Goal: Task Accomplishment & Management: Complete application form

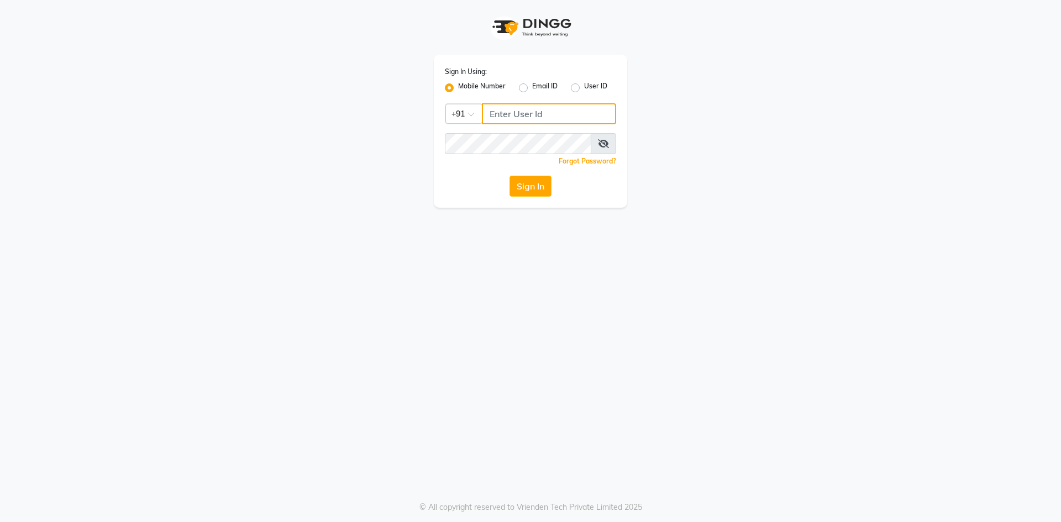
click at [485, 112] on input "Username" at bounding box center [549, 113] width 134 height 21
type input "7989113914"
click at [528, 184] on button "Sign In" at bounding box center [530, 186] width 42 height 21
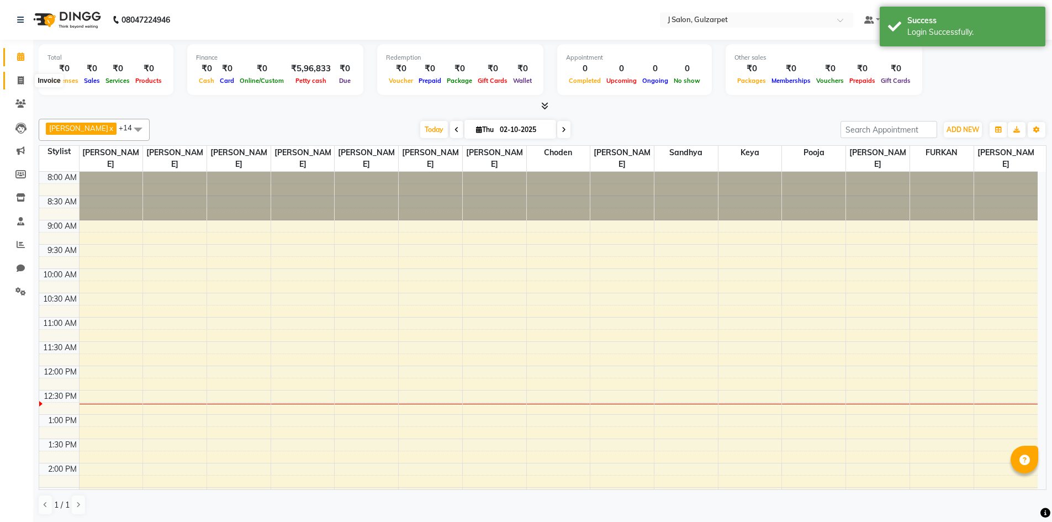
click at [17, 76] on span at bounding box center [20, 81] width 19 height 13
select select "8558"
select select "service"
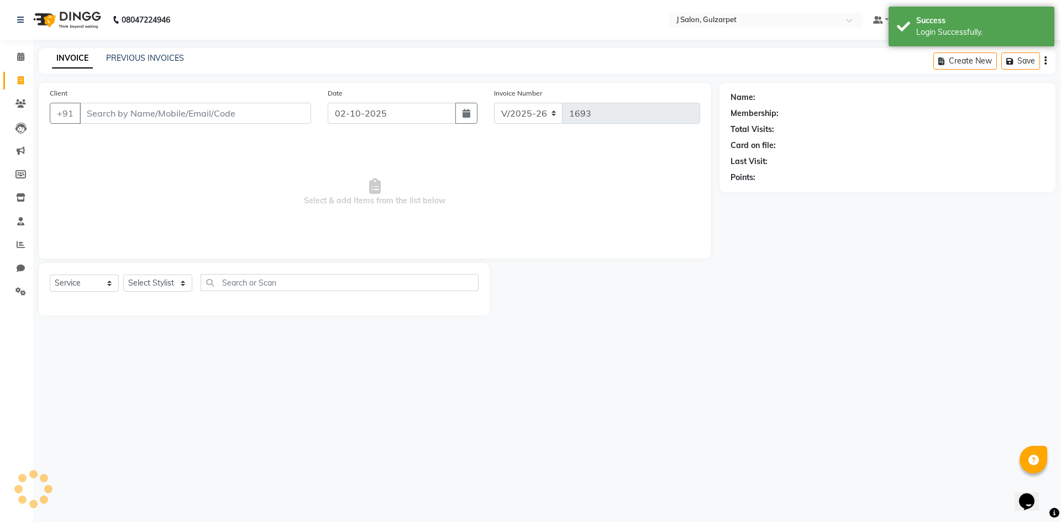
click at [115, 117] on input "Client" at bounding box center [195, 113] width 231 height 21
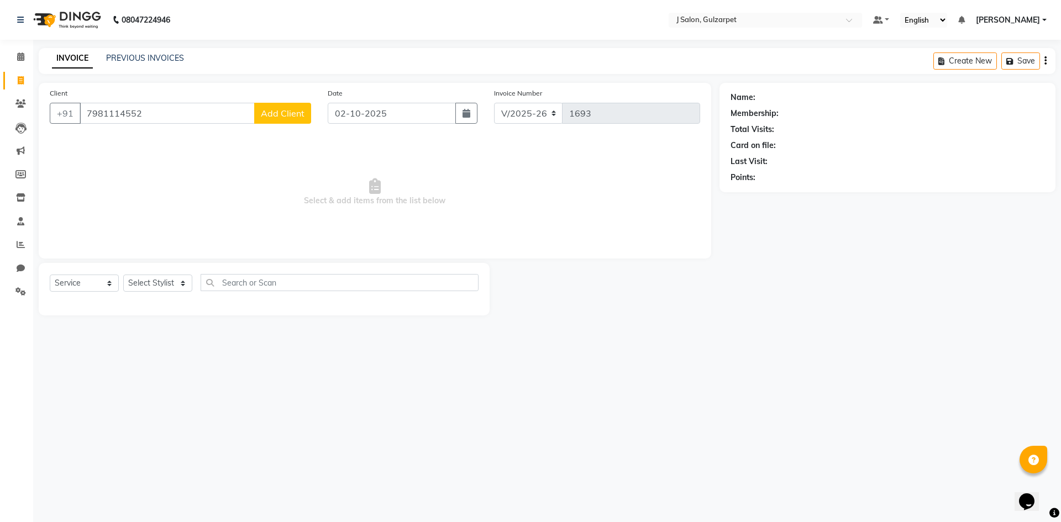
type input "7981114552"
click at [285, 114] on span "Add Client" at bounding box center [283, 113] width 44 height 11
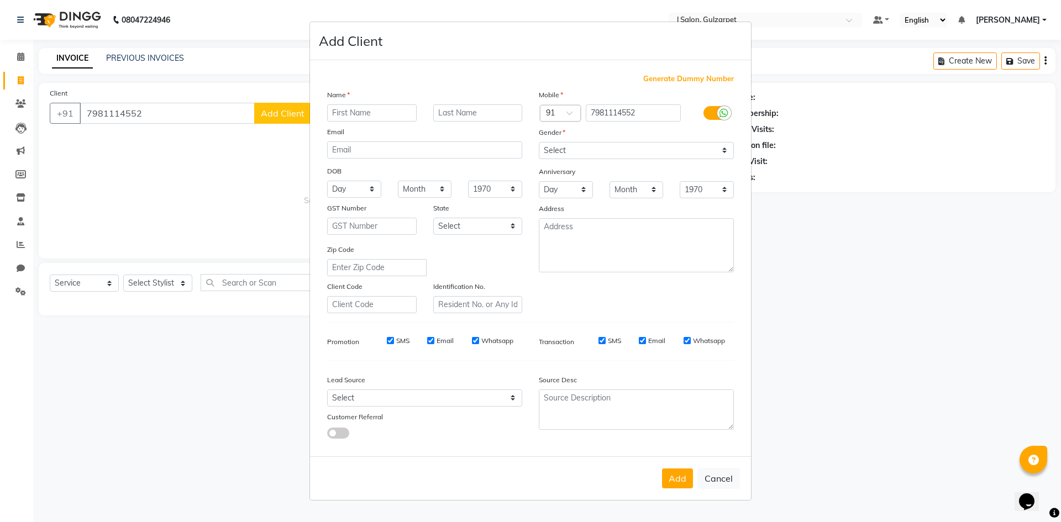
click at [378, 115] on input "text" at bounding box center [371, 112] width 89 height 17
type input "[PERSON_NAME]"
click at [559, 150] on select "Select [DEMOGRAPHIC_DATA] [DEMOGRAPHIC_DATA] Other Prefer Not To Say" at bounding box center [636, 150] width 195 height 17
select select "[DEMOGRAPHIC_DATA]"
click at [539, 142] on select "Select [DEMOGRAPHIC_DATA] [DEMOGRAPHIC_DATA] Other Prefer Not To Say" at bounding box center [636, 150] width 195 height 17
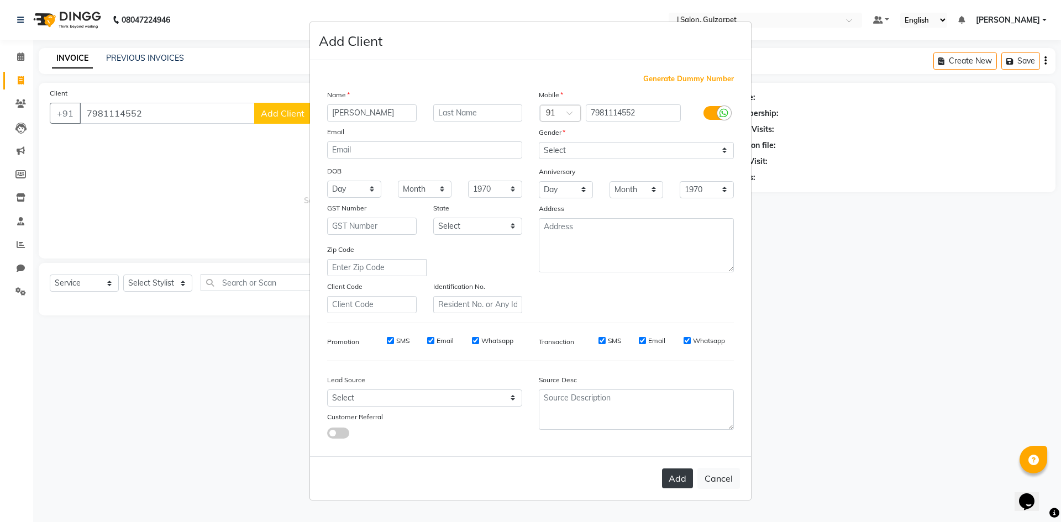
click at [674, 488] on button "Add" at bounding box center [677, 478] width 31 height 20
select select
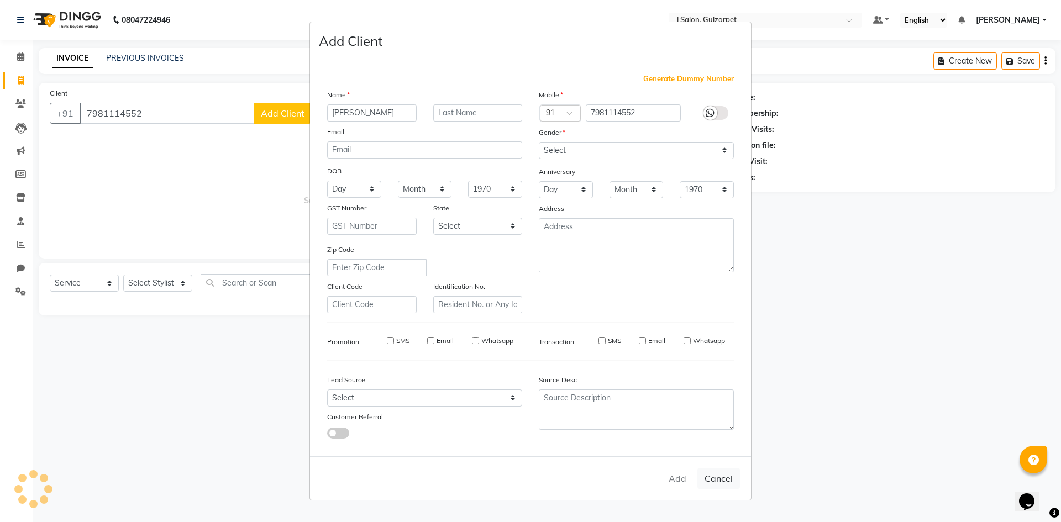
select select
checkbox input "false"
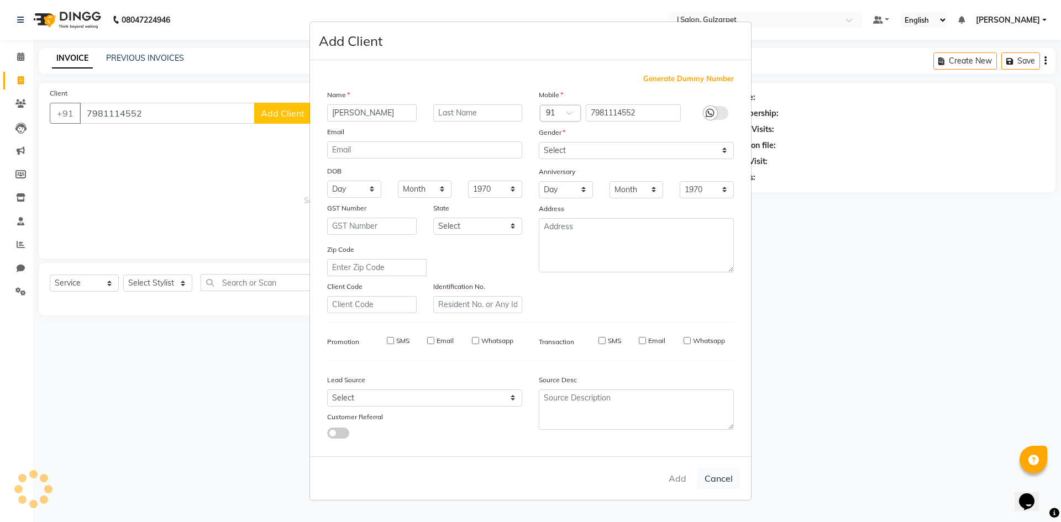
checkbox input "false"
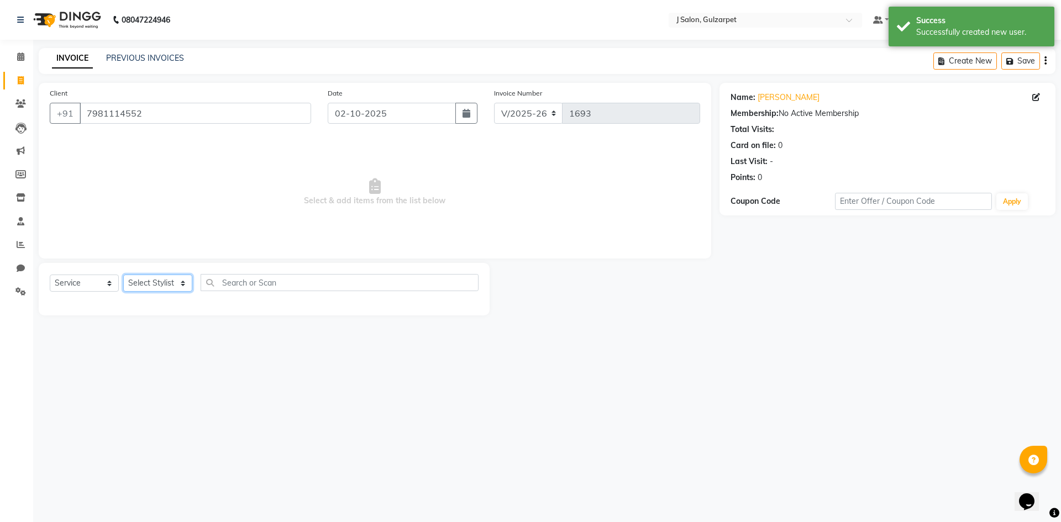
click at [171, 288] on select "Select Stylist Admin [PERSON_NAME] [PERSON_NAME] Gulfam [PERSON_NAME] [PERSON_N…" at bounding box center [157, 283] width 69 height 17
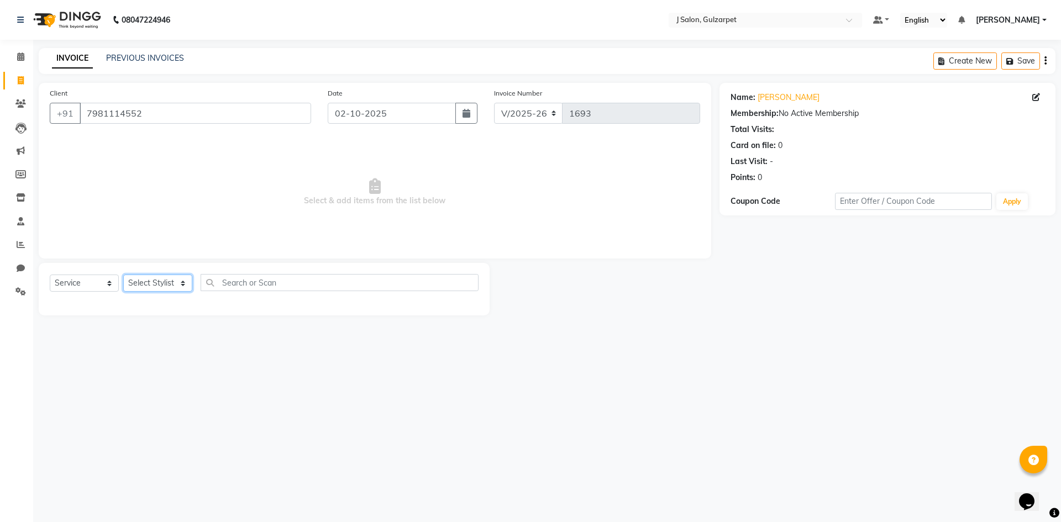
select select "84899"
click at [123, 275] on select "Select Stylist Admin [PERSON_NAME] [PERSON_NAME] Gulfam [PERSON_NAME] [PERSON_N…" at bounding box center [157, 283] width 69 height 17
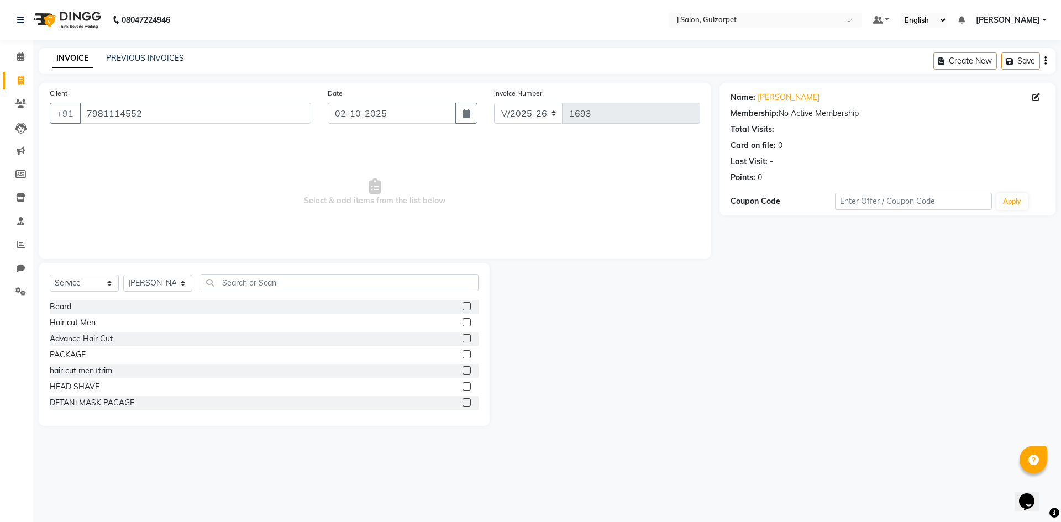
click at [462, 319] on label at bounding box center [466, 322] width 8 height 8
click at [462, 319] on input "checkbox" at bounding box center [465, 322] width 7 height 7
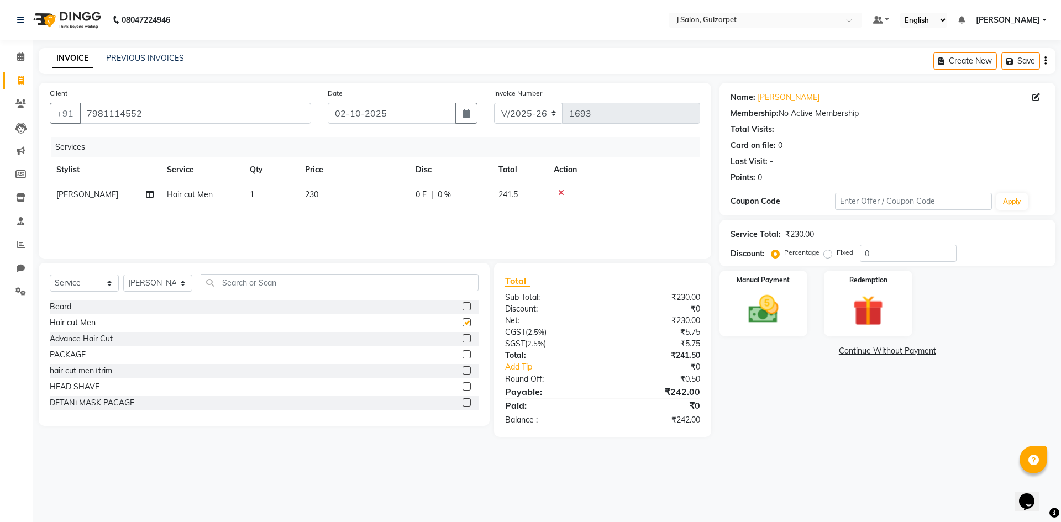
checkbox input "false"
click at [149, 281] on select "Select Stylist Admin [PERSON_NAME] [PERSON_NAME] Gulfam [PERSON_NAME] [PERSON_N…" at bounding box center [157, 283] width 69 height 17
select select "84902"
click at [123, 275] on select "Select Stylist Admin [PERSON_NAME] [PERSON_NAME] Gulfam [PERSON_NAME] [PERSON_N…" at bounding box center [157, 283] width 69 height 17
click at [255, 282] on input "text" at bounding box center [340, 282] width 278 height 17
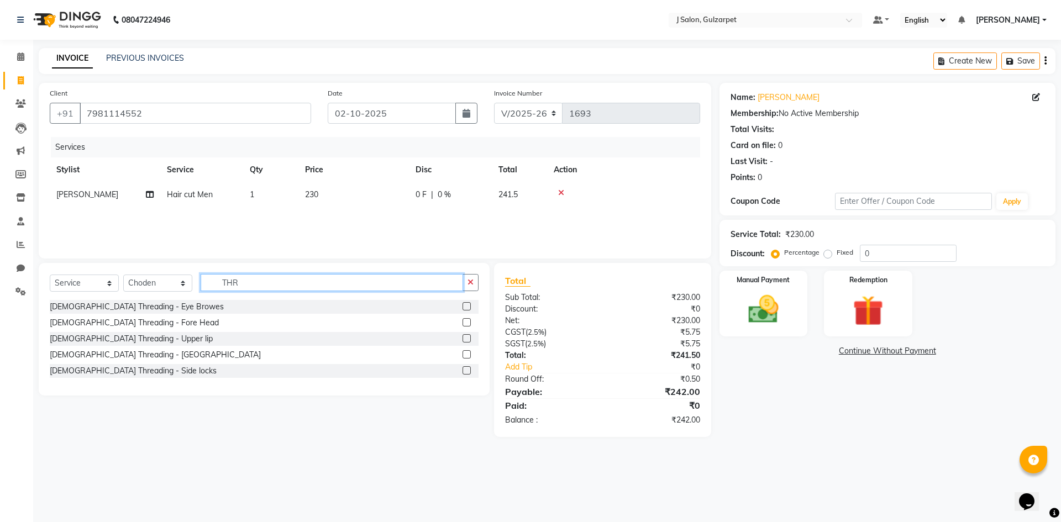
type input "THR"
click at [462, 305] on div "[DEMOGRAPHIC_DATA] Threading - Eye Browes" at bounding box center [264, 307] width 429 height 14
click at [468, 305] on label at bounding box center [466, 306] width 8 height 8
click at [468, 305] on input "checkbox" at bounding box center [465, 306] width 7 height 7
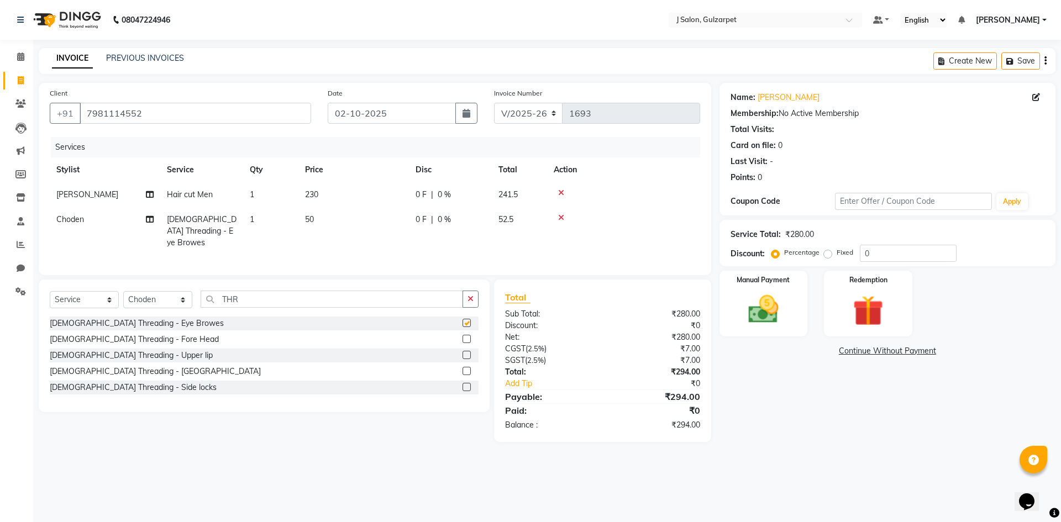
checkbox input "false"
click at [466, 335] on label at bounding box center [466, 339] width 8 height 8
click at [466, 336] on input "checkbox" at bounding box center [465, 339] width 7 height 7
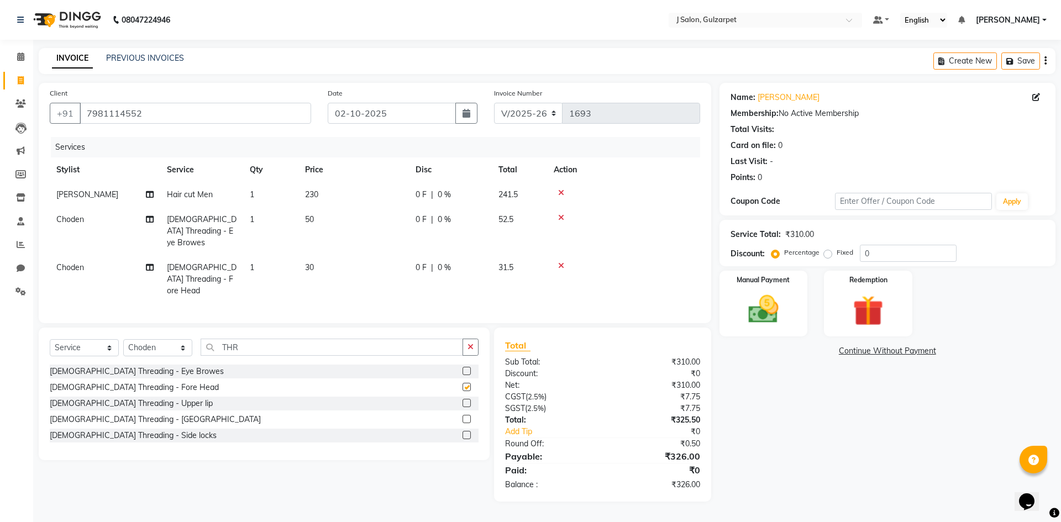
checkbox input "false"
click at [469, 399] on label at bounding box center [466, 403] width 8 height 8
click at [469, 400] on input "checkbox" at bounding box center [465, 403] width 7 height 7
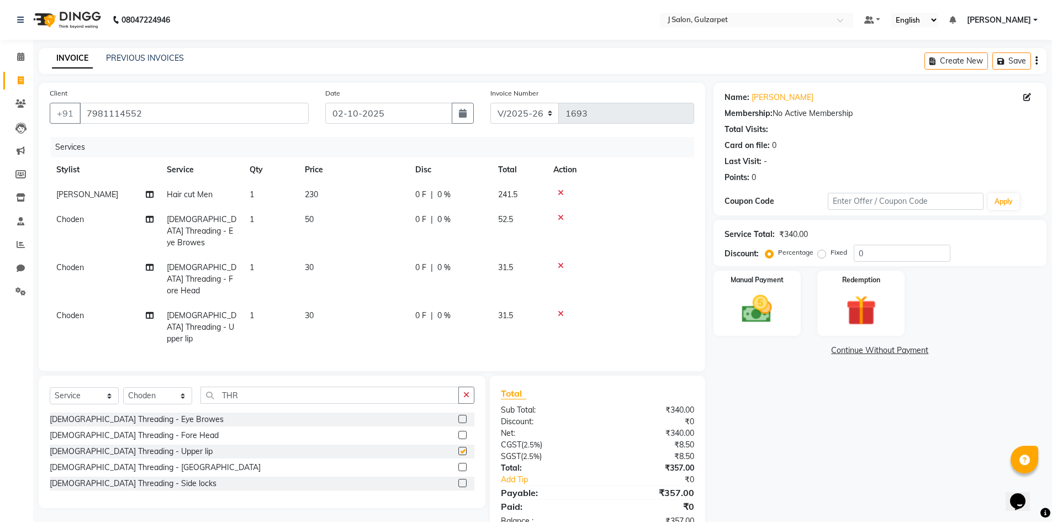
checkbox input "false"
click at [256, 217] on td "1" at bounding box center [270, 231] width 55 height 48
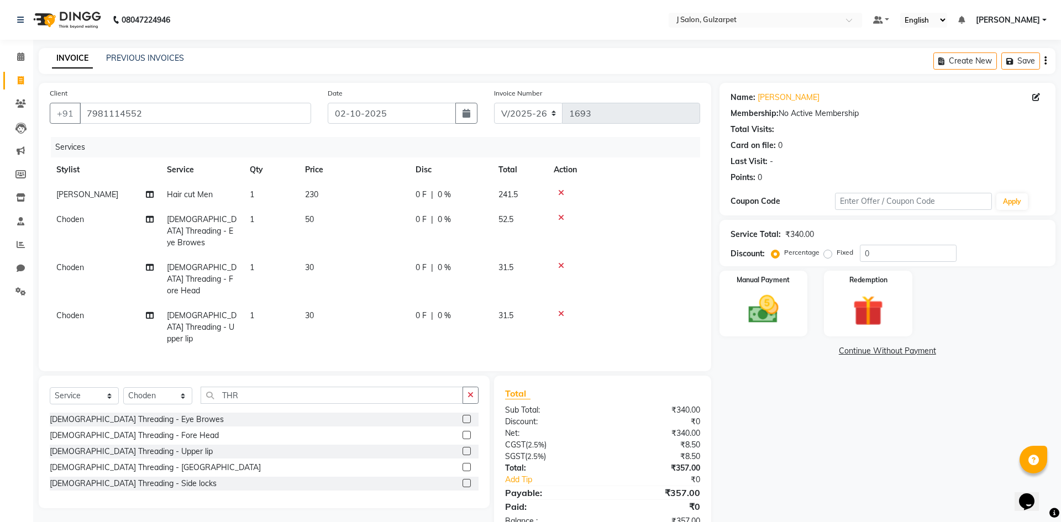
select select "84902"
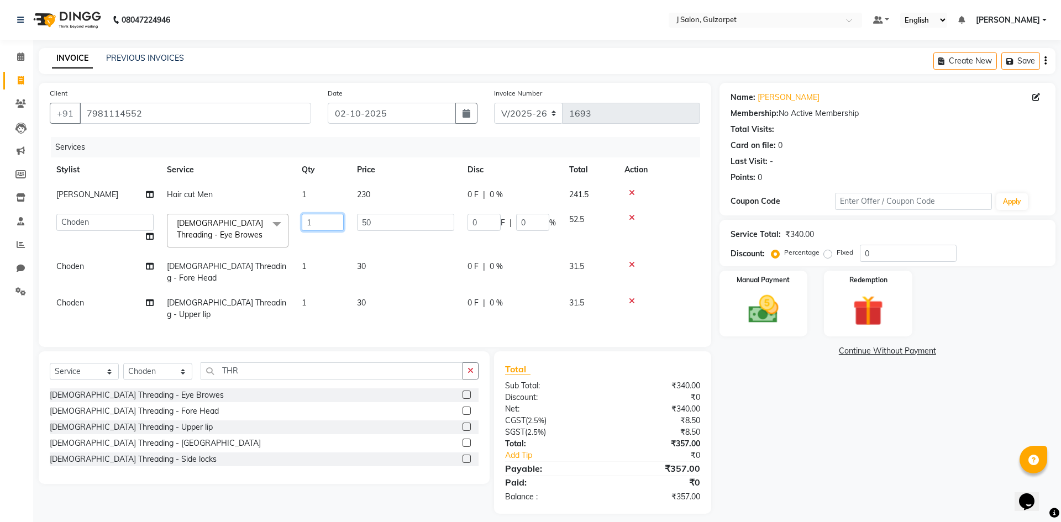
click at [328, 222] on input "1" at bounding box center [323, 222] width 42 height 17
type input "2"
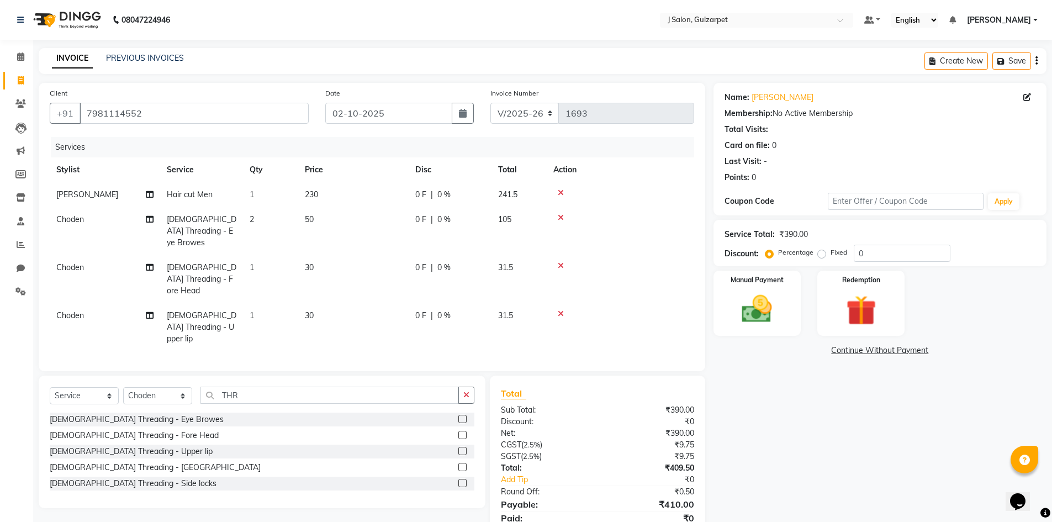
click at [360, 303] on td "30" at bounding box center [353, 327] width 110 height 48
select select "84902"
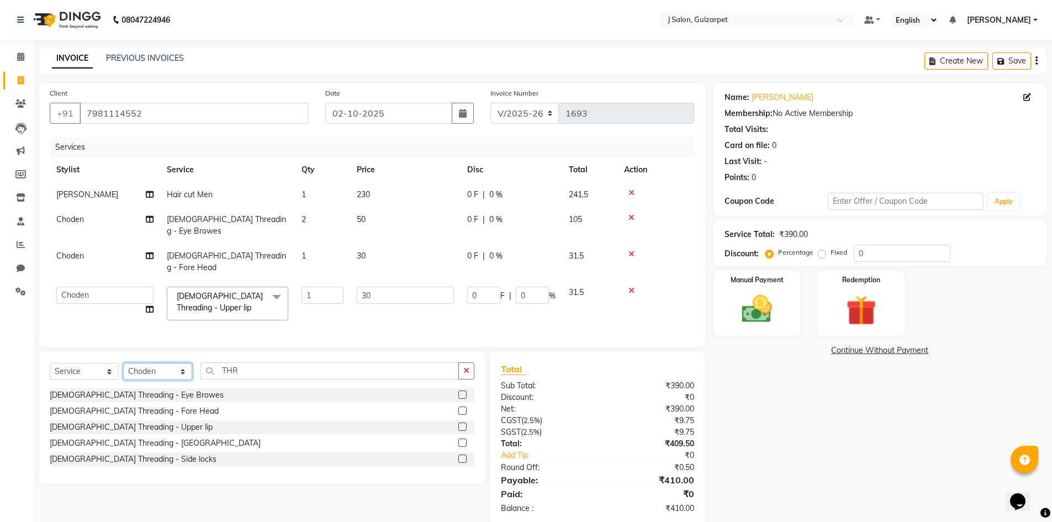
click at [162, 363] on select "Select Stylist Admin [PERSON_NAME] [PERSON_NAME] Gulfam [PERSON_NAME] [PERSON_N…" at bounding box center [157, 371] width 69 height 17
select select "84897"
click at [123, 363] on select "Select Stylist Admin [PERSON_NAME] [PERSON_NAME] Gulfam [PERSON_NAME] [PERSON_N…" at bounding box center [157, 371] width 69 height 17
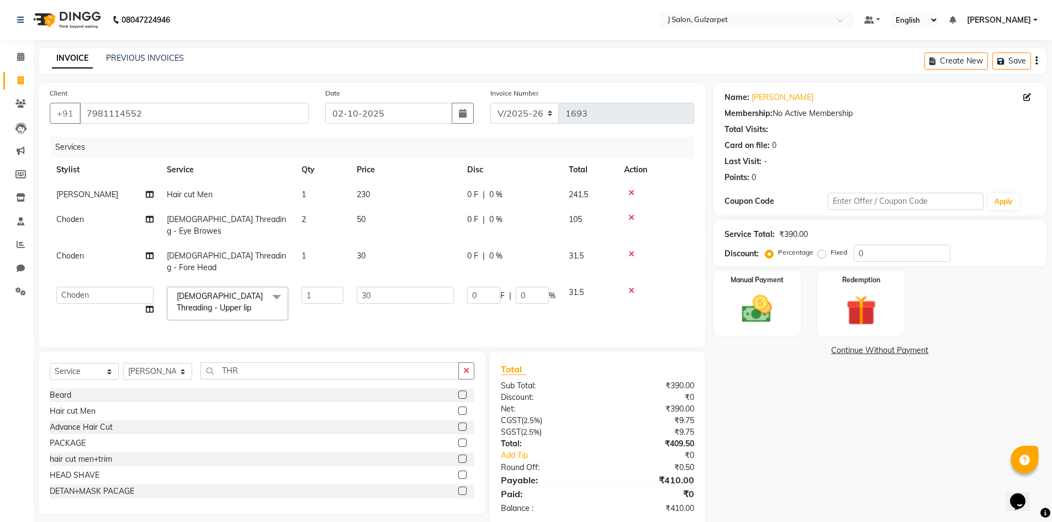
click at [458, 407] on label at bounding box center [462, 411] width 8 height 8
click at [458, 408] on input "checkbox" at bounding box center [461, 411] width 7 height 7
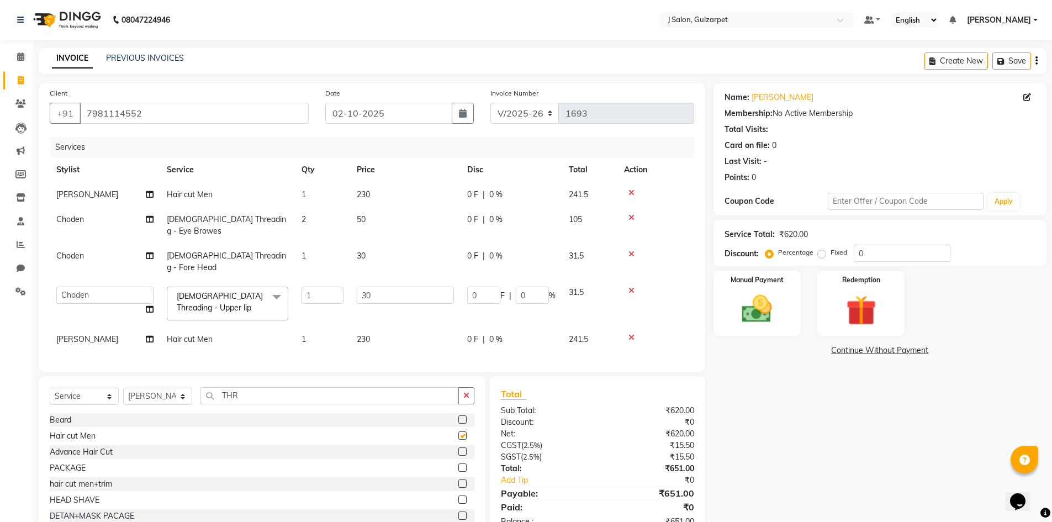
checkbox input "false"
click at [462, 387] on button "button" at bounding box center [466, 395] width 16 height 17
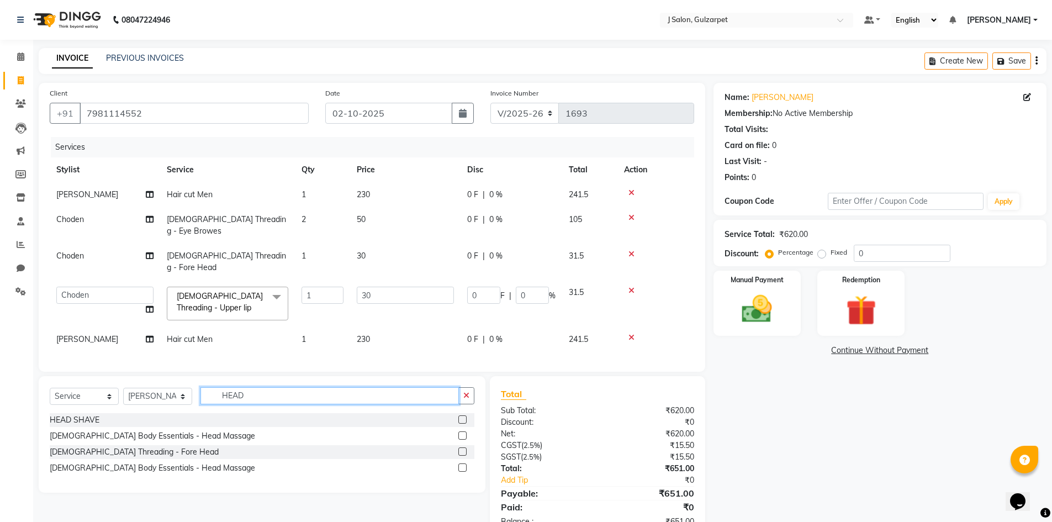
type input "HEAD"
click at [464, 431] on label at bounding box center [462, 435] width 8 height 8
click at [464, 433] on input "checkbox" at bounding box center [461, 436] width 7 height 7
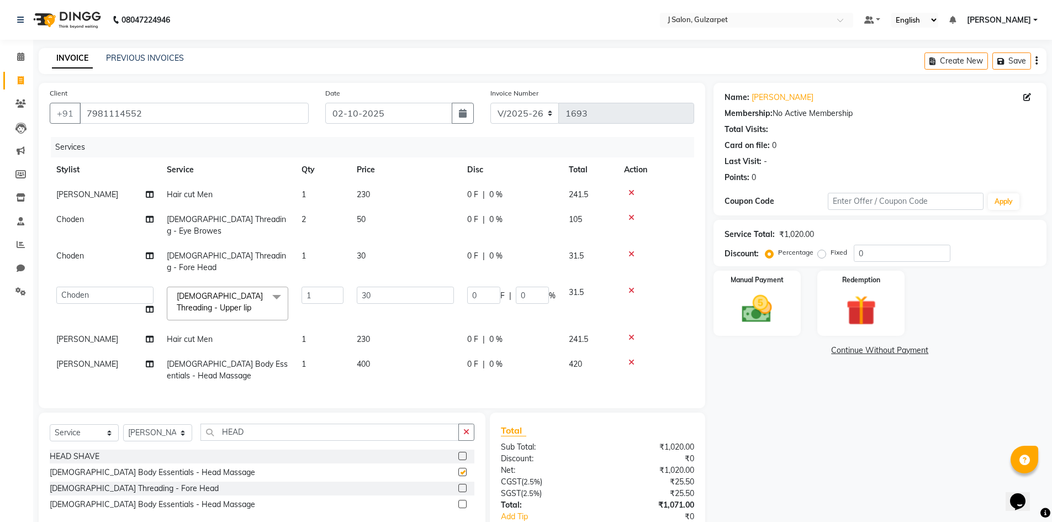
checkbox input "false"
click at [146, 424] on select "Select Stylist Admin [PERSON_NAME] [PERSON_NAME] Gulfam [PERSON_NAME] [PERSON_N…" at bounding box center [157, 432] width 69 height 17
select select "84899"
click at [123, 424] on select "Select Stylist Admin [PERSON_NAME] [PERSON_NAME] Gulfam [PERSON_NAME] [PERSON_N…" at bounding box center [157, 432] width 69 height 17
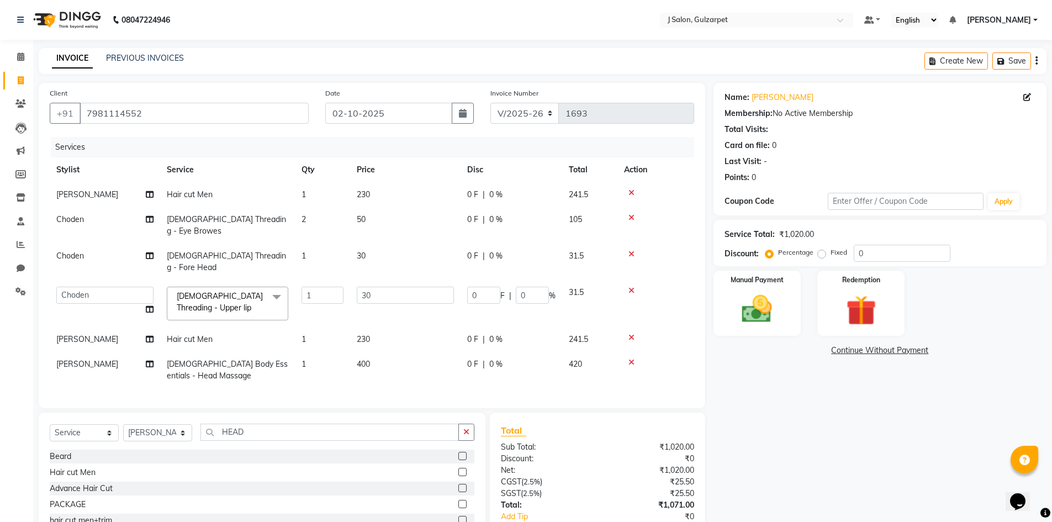
click at [458, 468] on label at bounding box center [462, 472] width 8 height 8
click at [458, 469] on input "checkbox" at bounding box center [461, 472] width 7 height 7
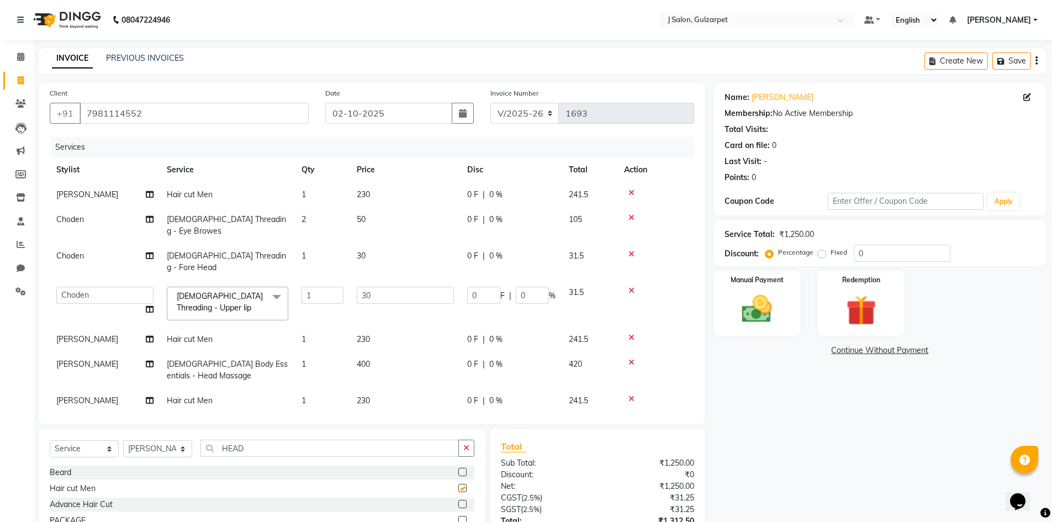
checkbox input "false"
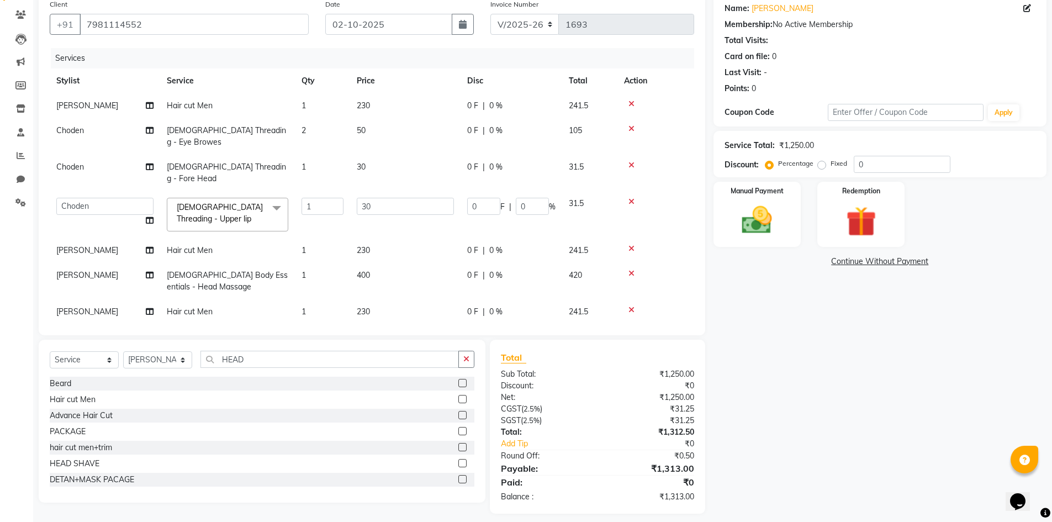
scroll to position [91, 0]
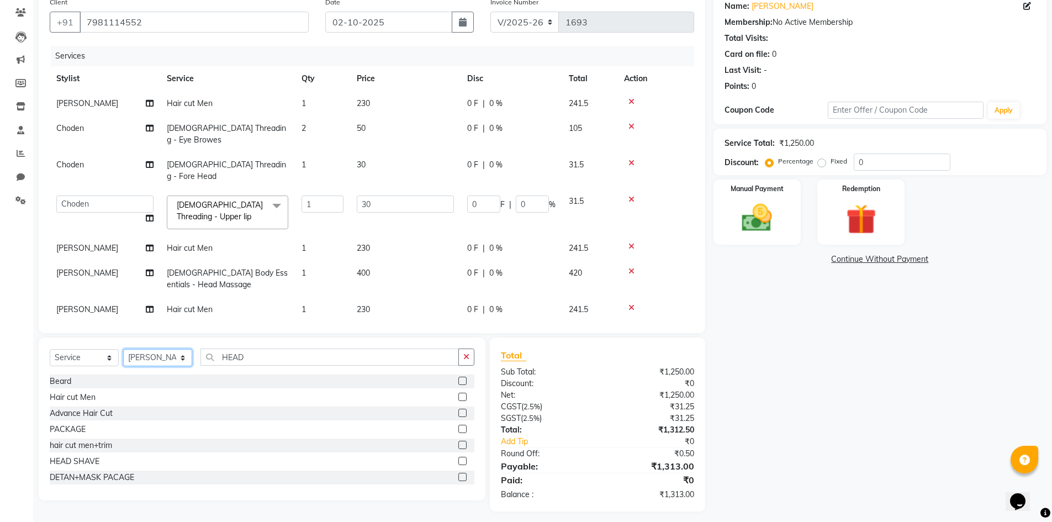
click at [162, 349] on select "Select Stylist Admin [PERSON_NAME] [PERSON_NAME] Gulfam [PERSON_NAME] [PERSON_N…" at bounding box center [157, 357] width 69 height 17
select select "85375"
click at [123, 349] on select "Select Stylist Admin [PERSON_NAME] [PERSON_NAME] Gulfam [PERSON_NAME] [PERSON_N…" at bounding box center [157, 357] width 69 height 17
click at [458, 441] on label at bounding box center [462, 445] width 8 height 8
click at [458, 442] on input "checkbox" at bounding box center [461, 445] width 7 height 7
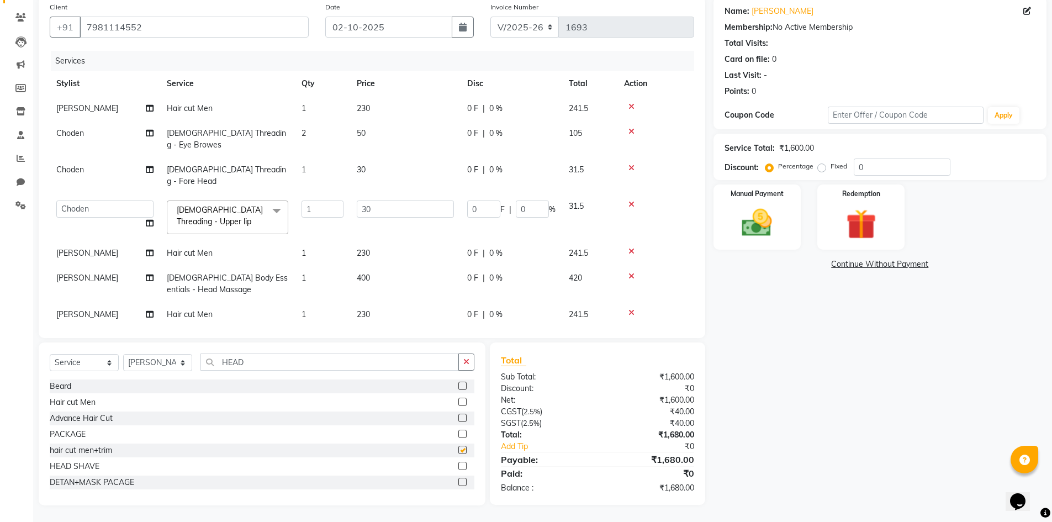
scroll to position [86, 0]
checkbox input "false"
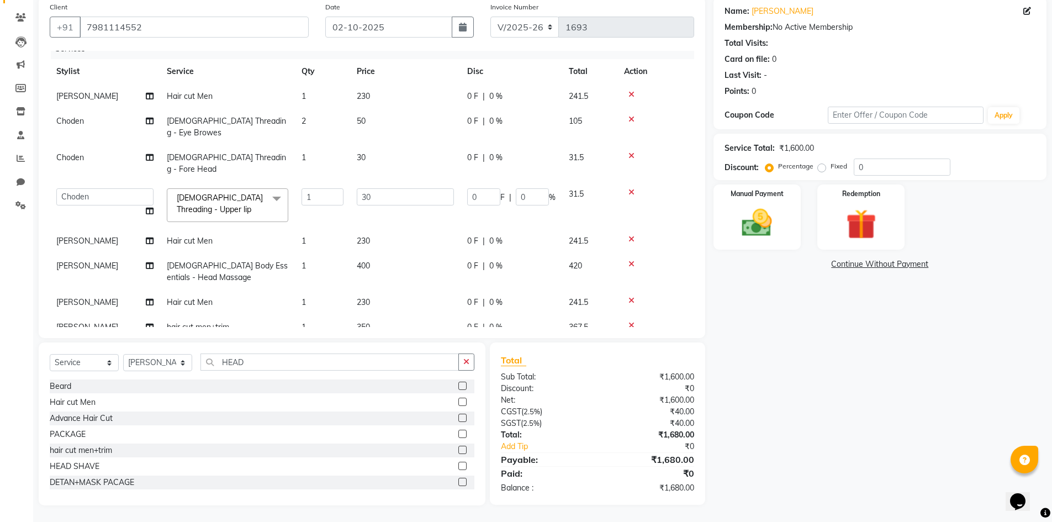
scroll to position [19, 0]
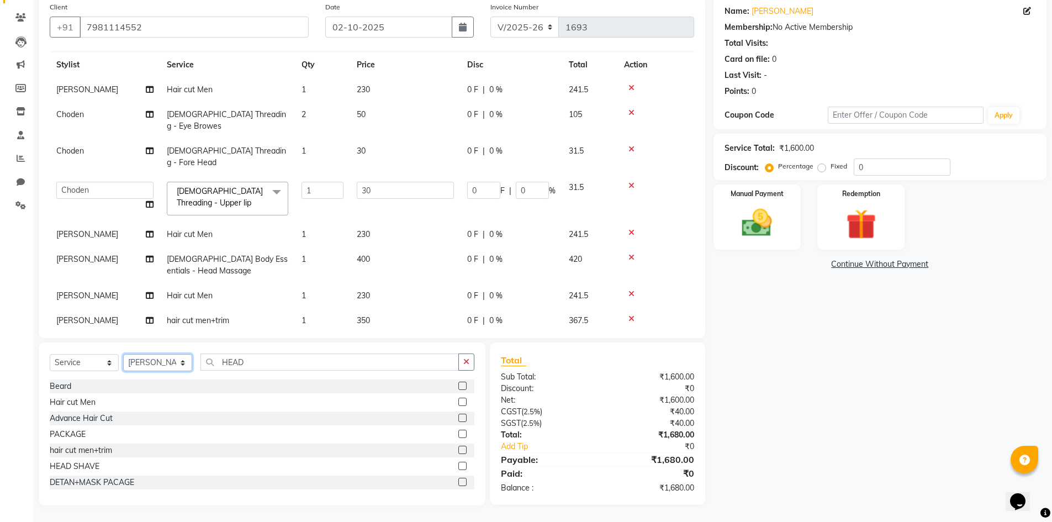
click at [174, 357] on select "Select Stylist Admin [PERSON_NAME] [PERSON_NAME] Gulfam [PERSON_NAME] [PERSON_N…" at bounding box center [157, 362] width 69 height 17
select select "84894"
click at [123, 354] on select "Select Stylist Admin [PERSON_NAME] [PERSON_NAME] Gulfam [PERSON_NAME] [PERSON_N…" at bounding box center [157, 362] width 69 height 17
click at [458, 402] on label at bounding box center [462, 402] width 8 height 8
click at [458, 402] on input "checkbox" at bounding box center [461, 402] width 7 height 7
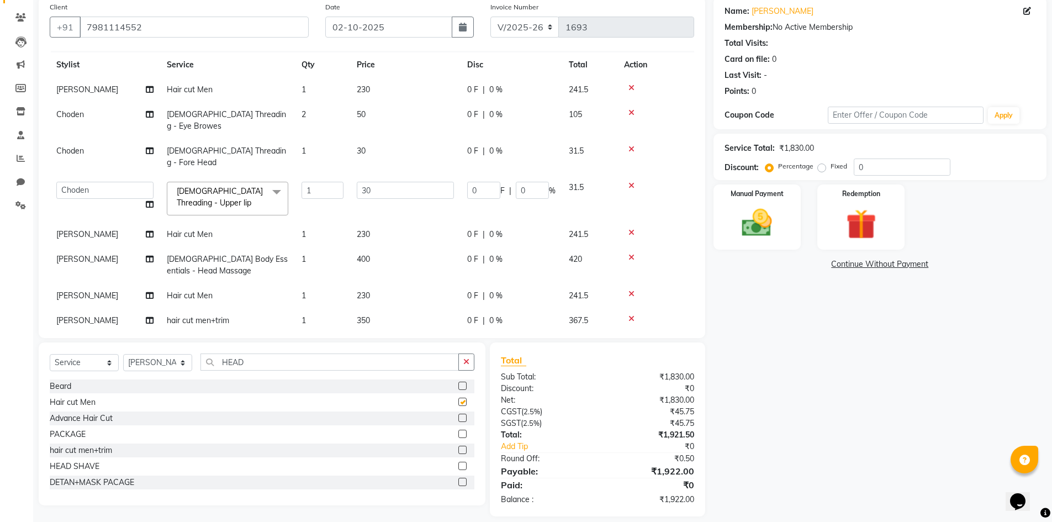
checkbox input "false"
click at [149, 360] on select "Select Stylist Admin [PERSON_NAME] [PERSON_NAME] Gulfam [PERSON_NAME] [PERSON_N…" at bounding box center [157, 362] width 69 height 17
select select "86821"
click at [123, 354] on select "Select Stylist Admin [PERSON_NAME] [PERSON_NAME] Gulfam [PERSON_NAME] [PERSON_N…" at bounding box center [157, 362] width 69 height 17
click at [458, 449] on label at bounding box center [462, 450] width 8 height 8
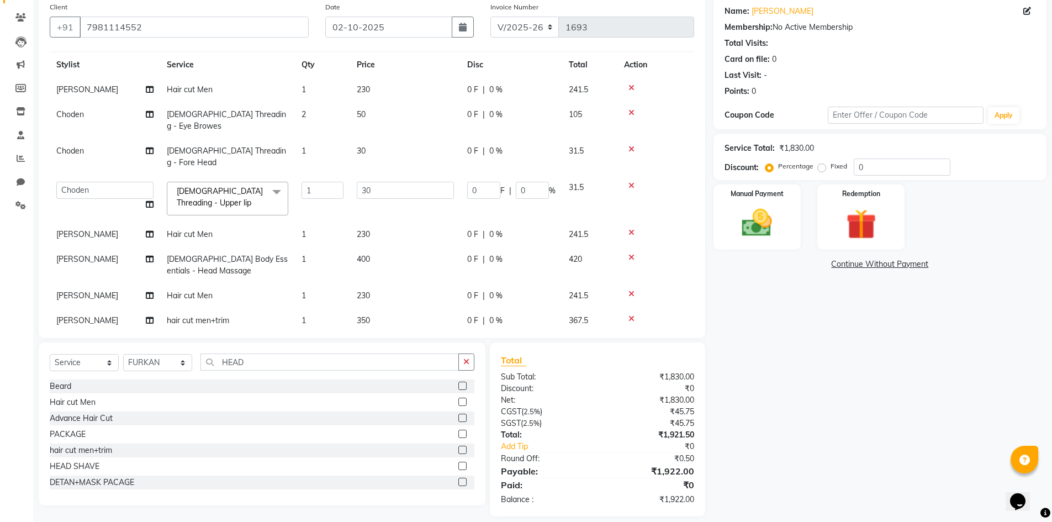
click at [458, 449] on input "checkbox" at bounding box center [461, 450] width 7 height 7
checkbox input "false"
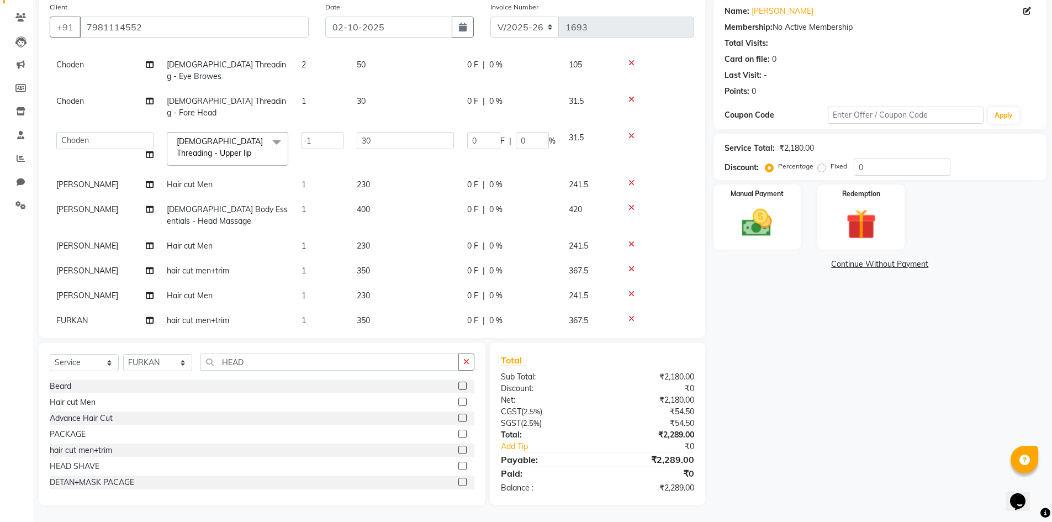
click at [302, 180] on span "1" at bounding box center [304, 185] width 4 height 10
select select "84897"
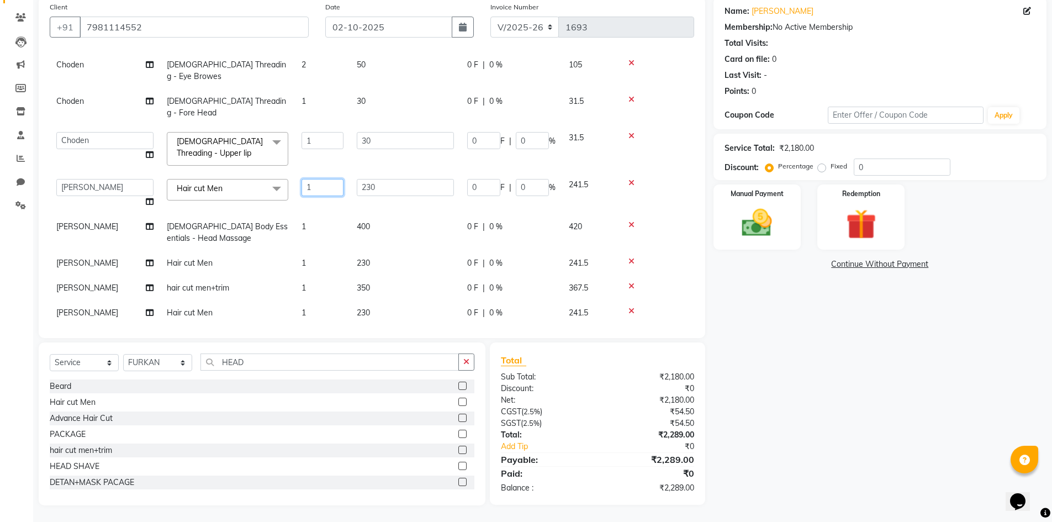
click at [319, 179] on input "1" at bounding box center [323, 187] width 42 height 17
type input "2"
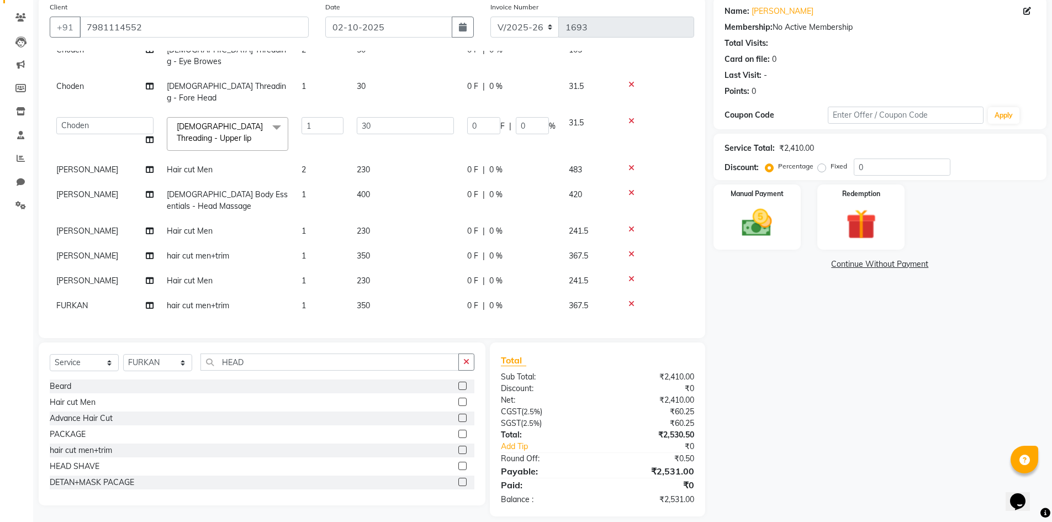
scroll to position [86, 0]
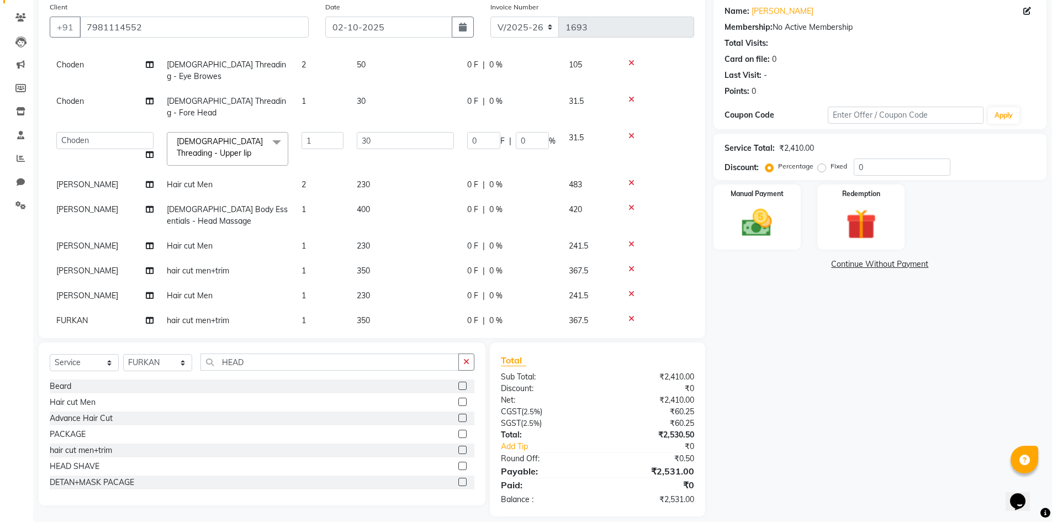
click at [332, 308] on td "1" at bounding box center [322, 320] width 55 height 25
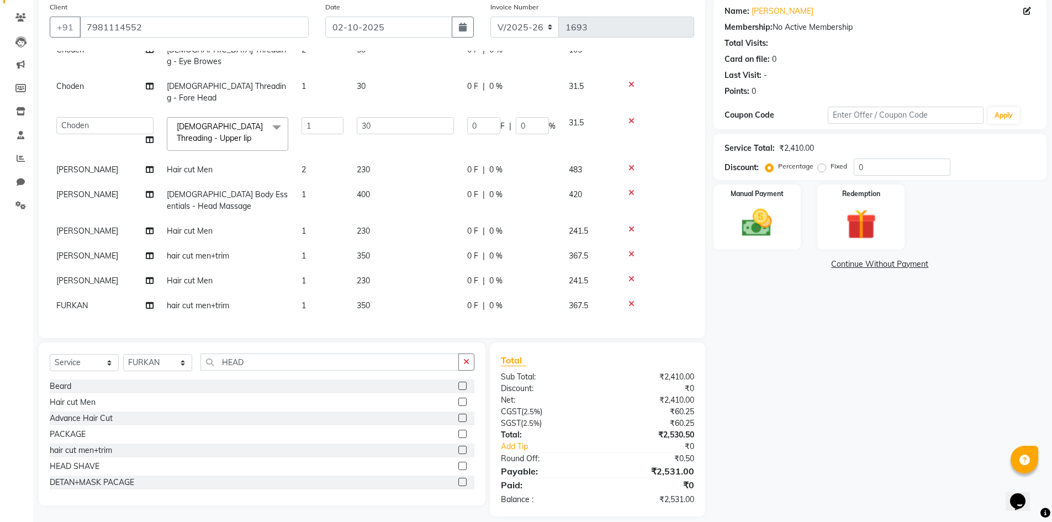
select select "86821"
click at [467, 358] on icon "button" at bounding box center [466, 362] width 6 height 8
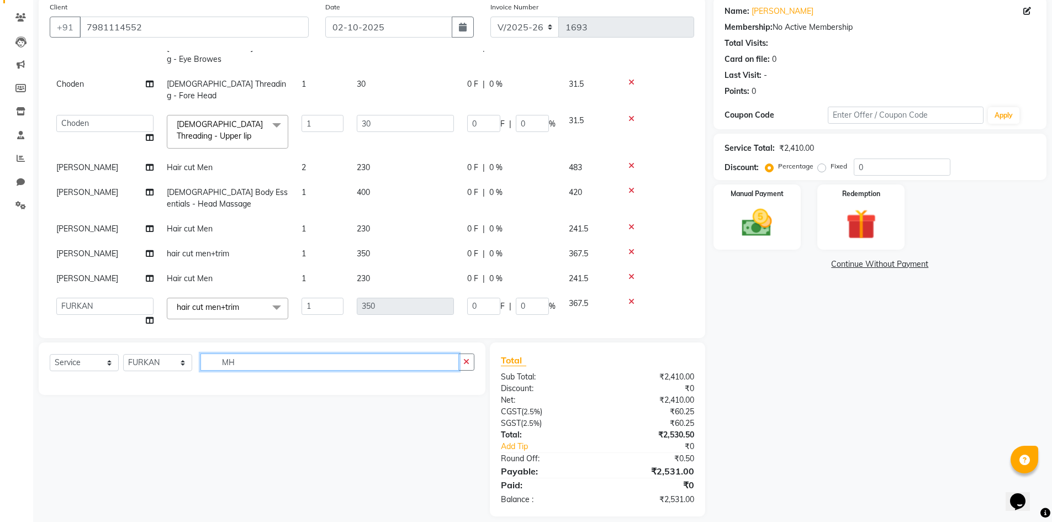
type input "M"
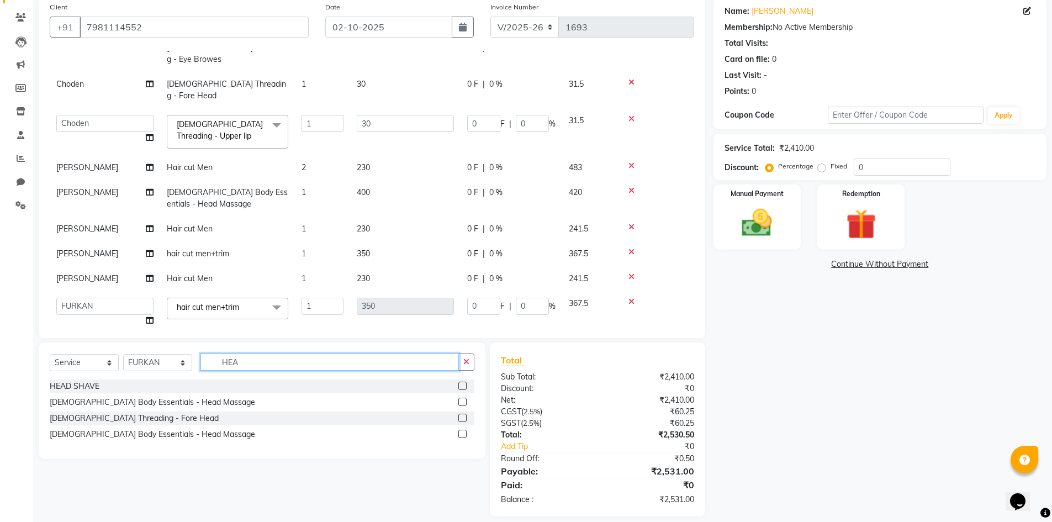
type input "HEA"
click at [461, 399] on label at bounding box center [462, 402] width 8 height 8
click at [461, 399] on input "checkbox" at bounding box center [461, 402] width 7 height 7
checkbox input "false"
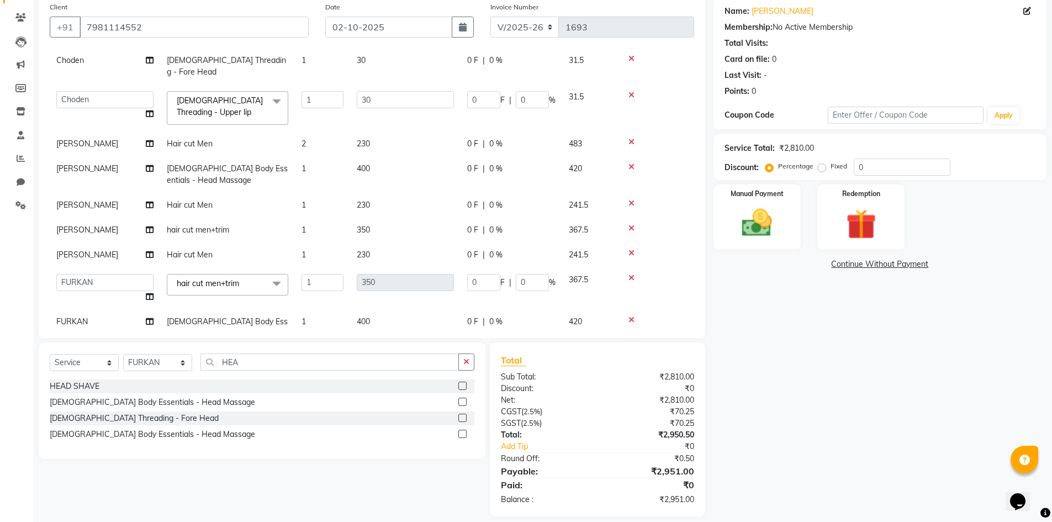
scroll to position [122, 0]
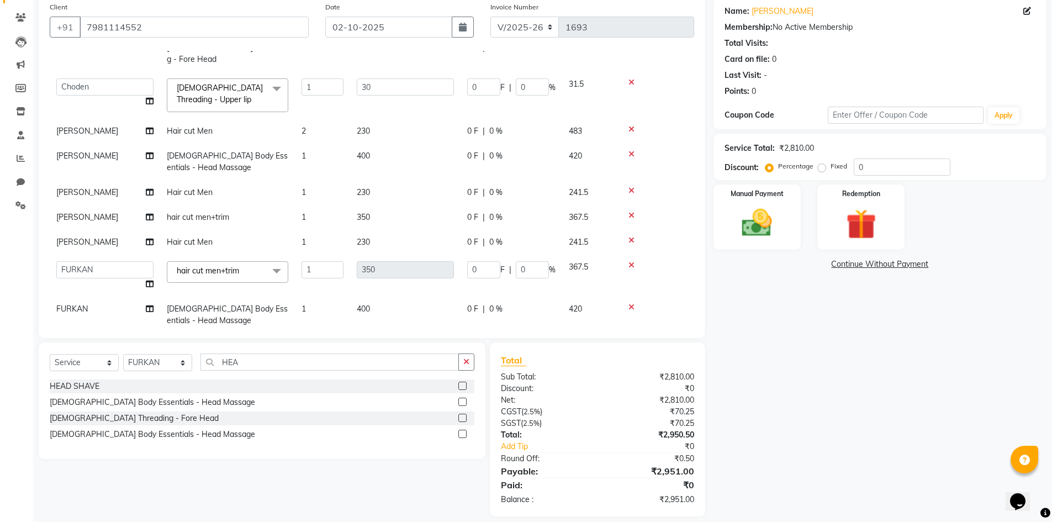
click at [372, 297] on td "400" at bounding box center [405, 315] width 110 height 36
select select "86821"
click at [380, 303] on input "400" at bounding box center [405, 311] width 97 height 17
type input "4"
type input "7"
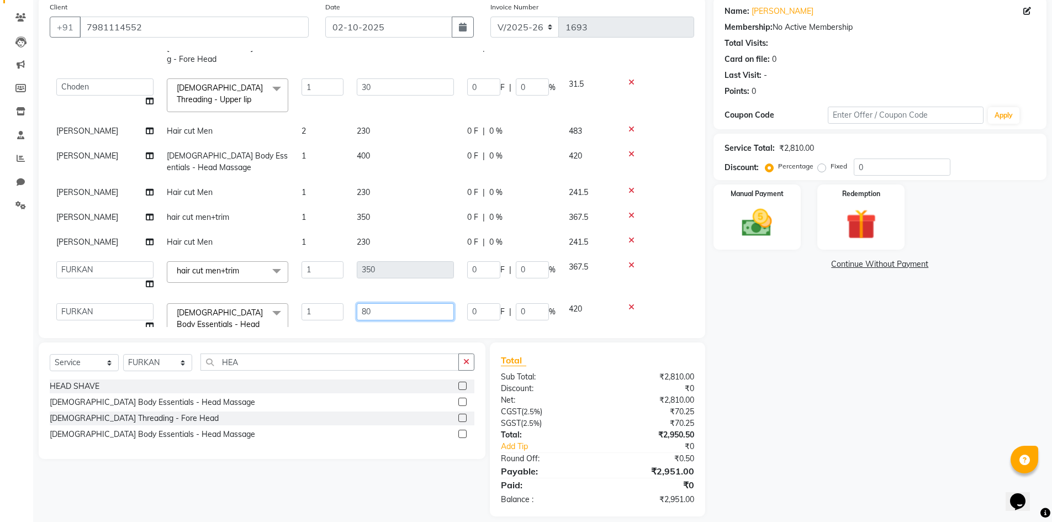
type input "800"
click at [397, 312] on div "Services Stylist Service Qty Price Disc Total Action [PERSON_NAME] Hair cut Men…" at bounding box center [372, 189] width 645 height 276
click at [872, 169] on input "0" at bounding box center [902, 167] width 97 height 17
type input "4"
type input "1.2"
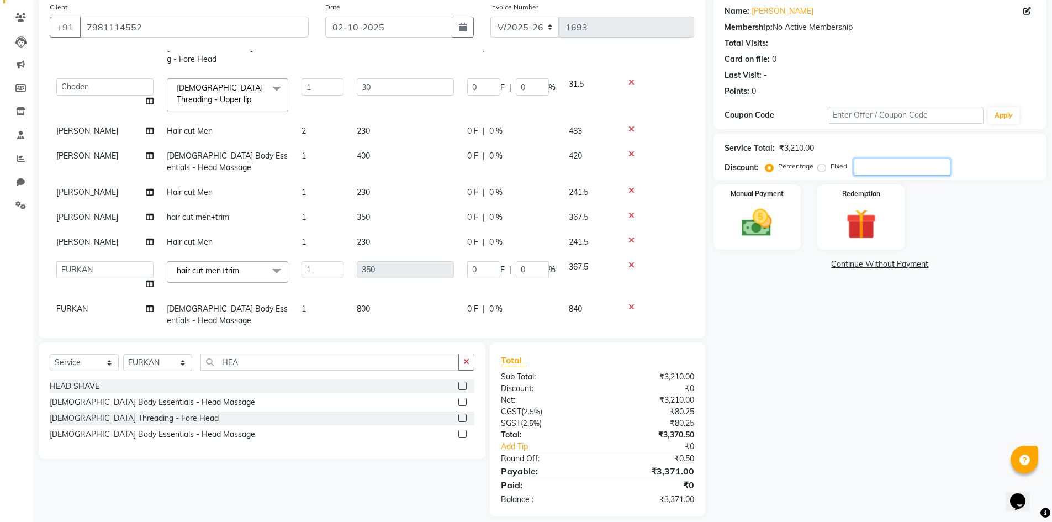
type input "4"
type input "14"
type input "4"
type input "4.8"
type input "1.44"
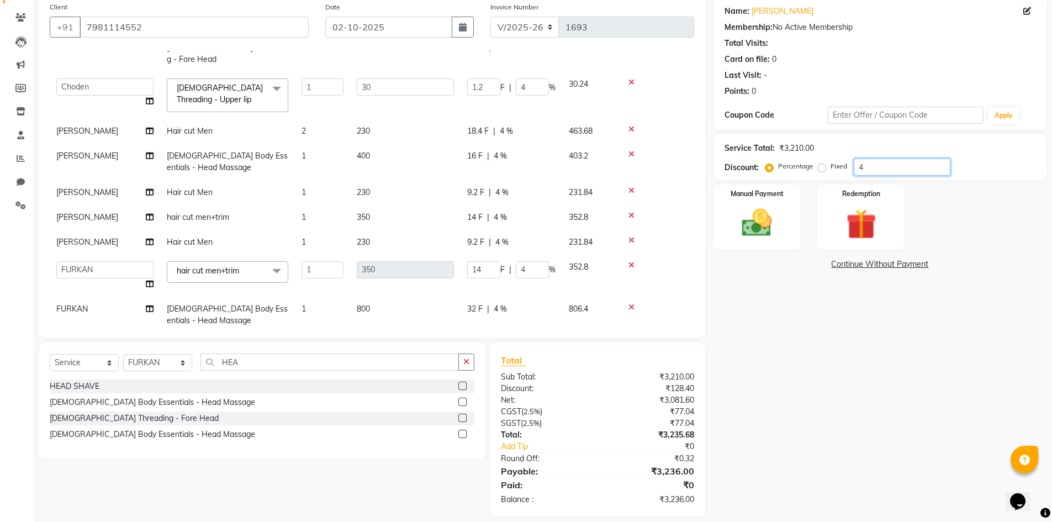
type input "4.8"
type input "16.8"
type input "4.8"
click at [772, 214] on img at bounding box center [757, 223] width 51 height 36
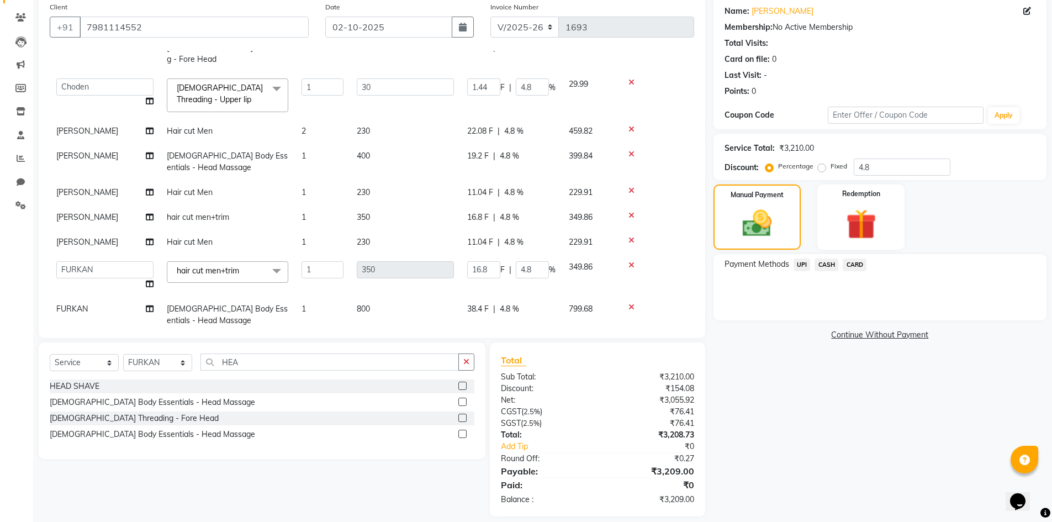
click at [829, 264] on span "CASH" at bounding box center [827, 265] width 24 height 13
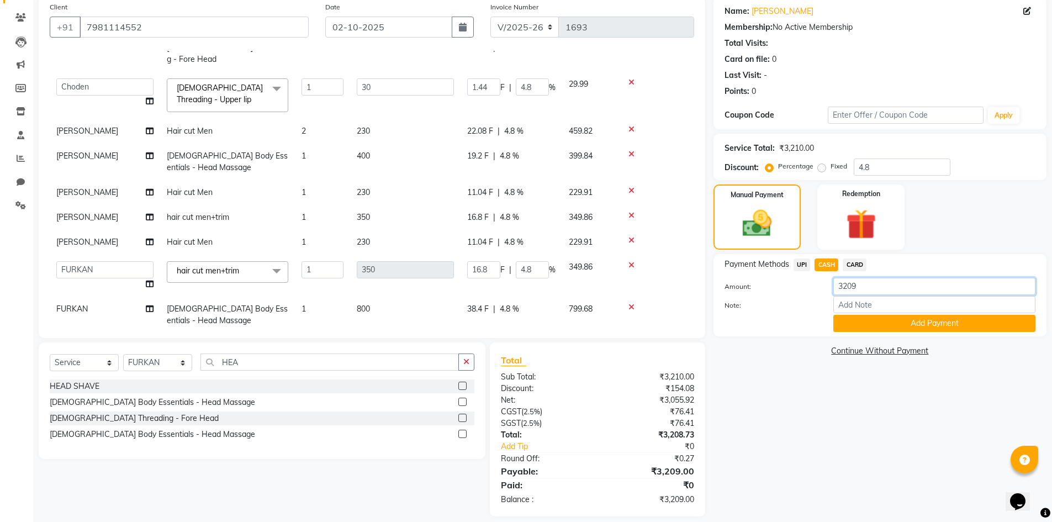
click at [869, 281] on input "3209" at bounding box center [935, 286] width 202 height 17
type input "3"
type input "890"
click at [906, 324] on button "Add Payment" at bounding box center [935, 323] width 202 height 17
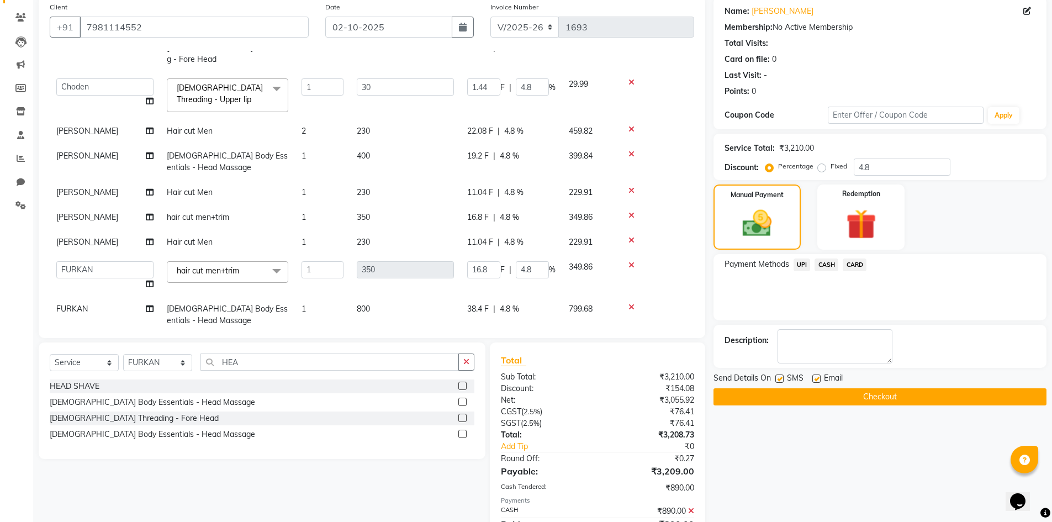
click at [801, 267] on span "UPI" at bounding box center [802, 265] width 17 height 13
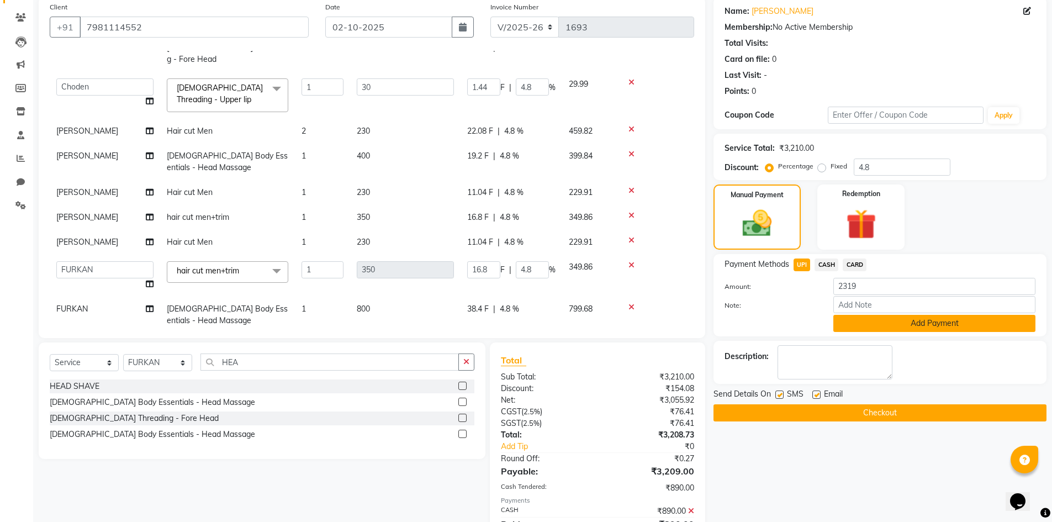
click at [921, 323] on button "Add Payment" at bounding box center [935, 323] width 202 height 17
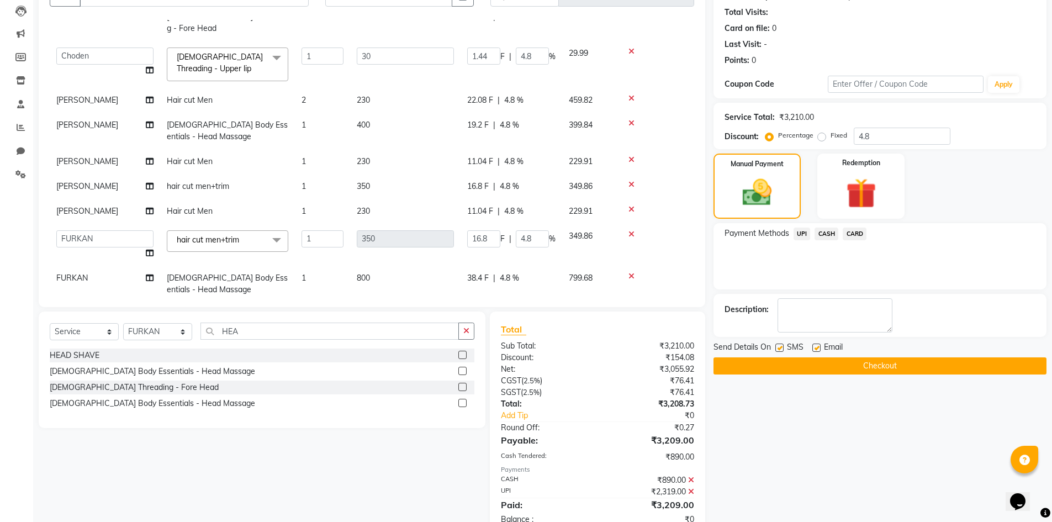
scroll to position [148, 0]
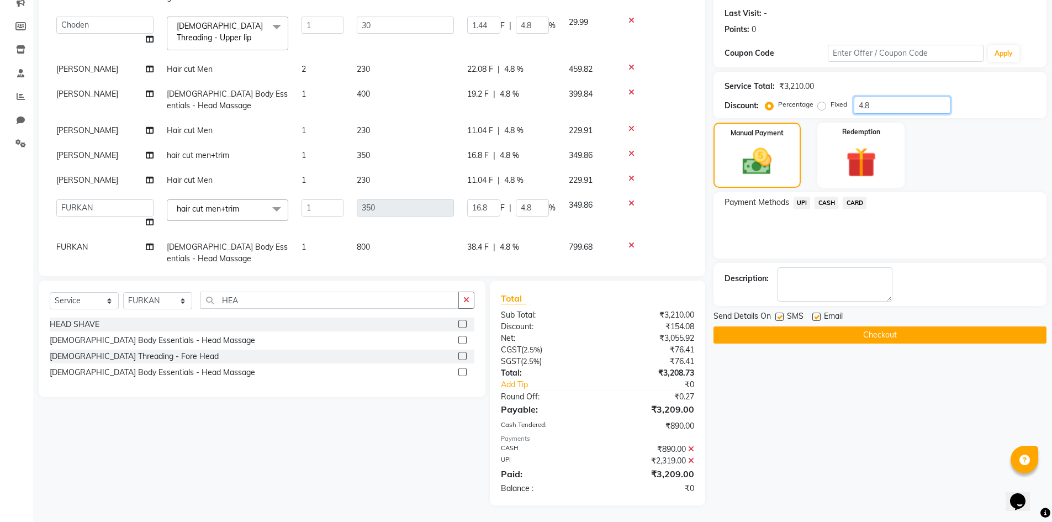
click at [875, 107] on input "4.8" at bounding box center [902, 105] width 97 height 17
type input "4"
type input "1.2"
type input "4"
type input "14"
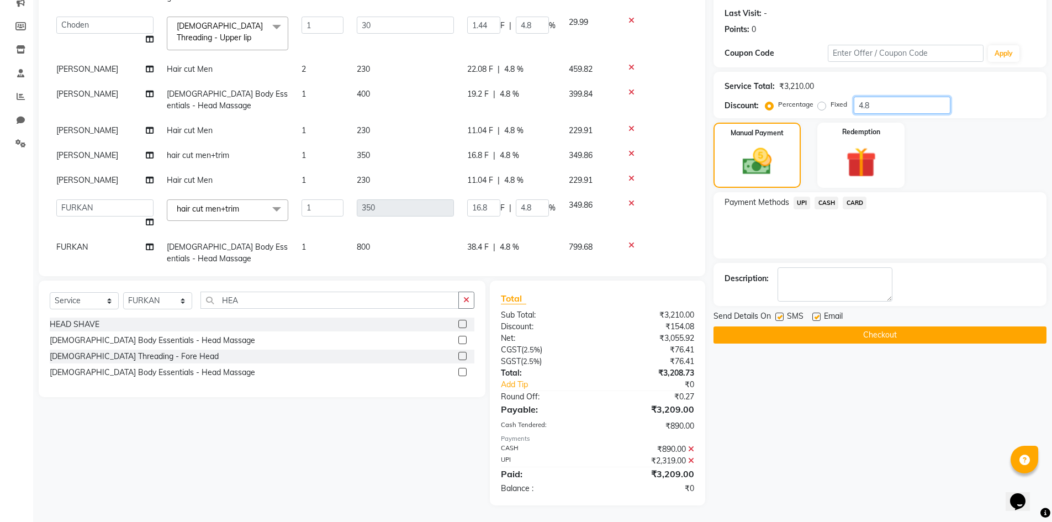
type input "4"
type input "0"
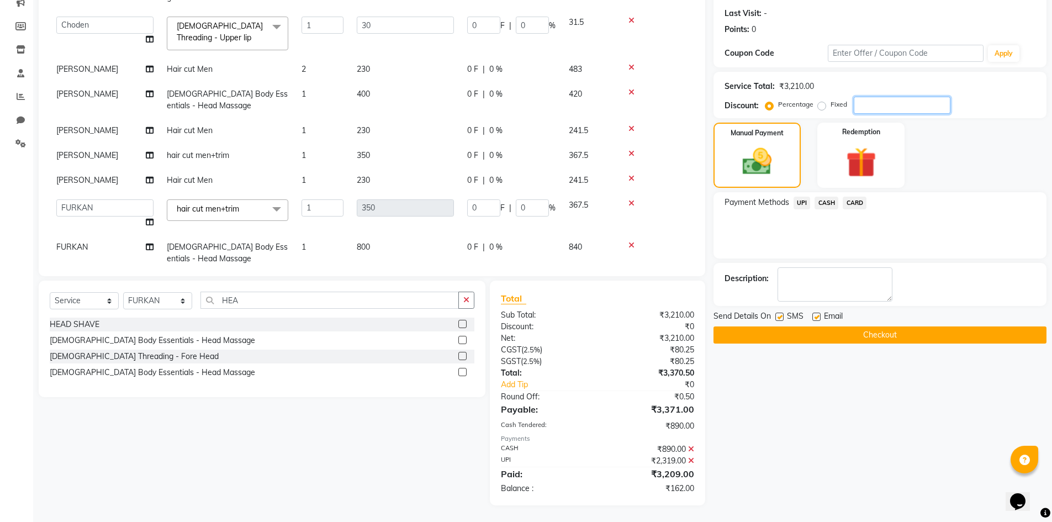
type input "3"
type input "0.9"
type input "3"
type input "10.5"
type input "3"
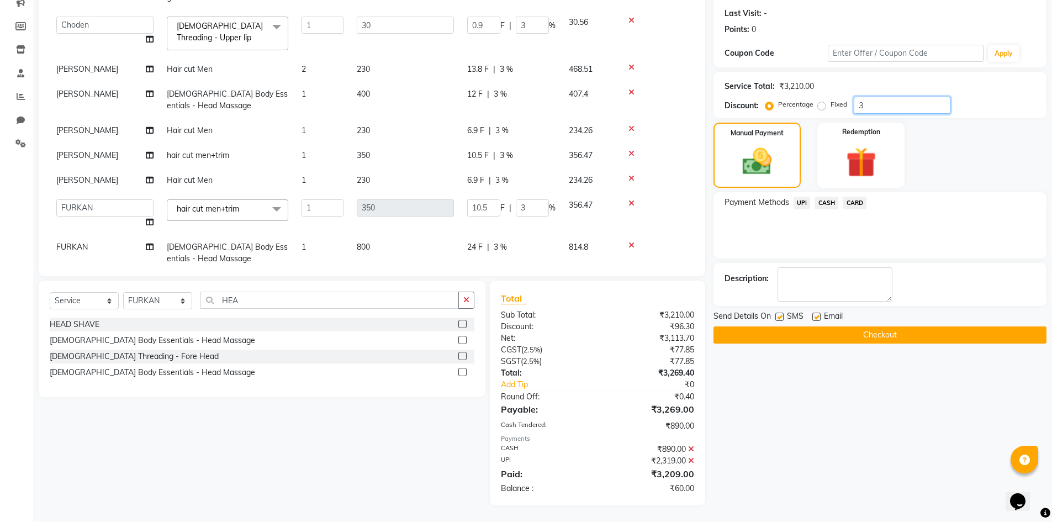
type input "3.8"
type input "1.14"
type input "3.8"
type input "13.3"
type input "3.8"
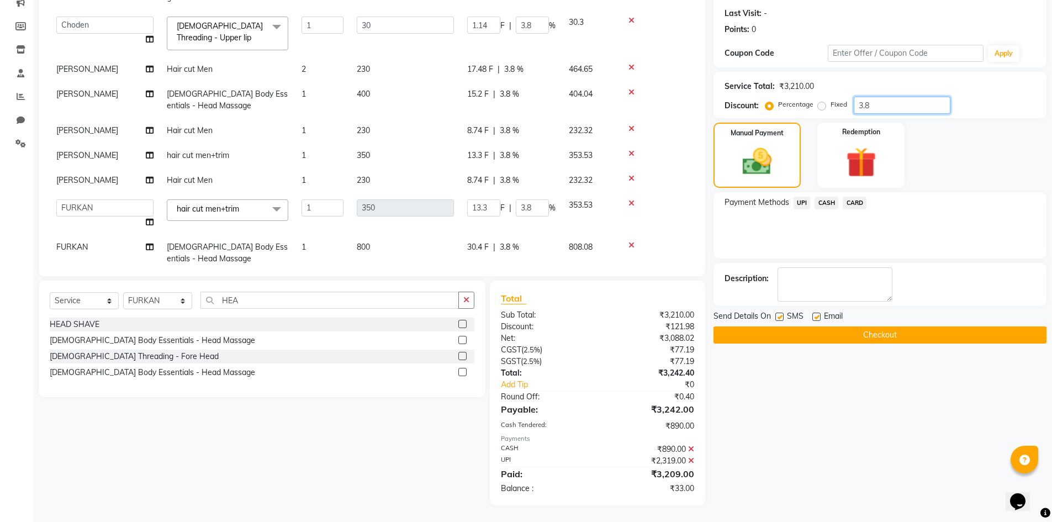
type input "3"
type input "0.9"
type input "3"
type input "10.5"
type input "3"
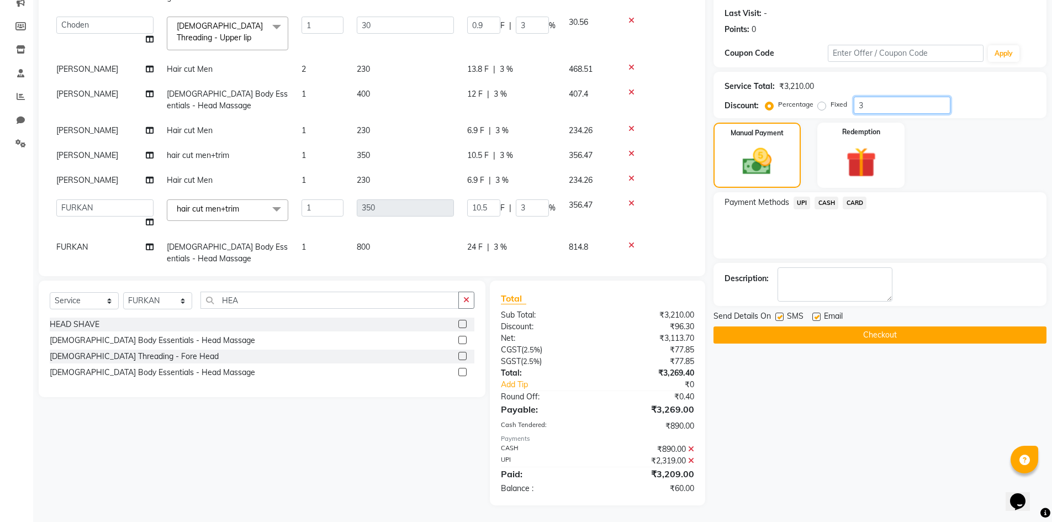
type input "0"
type input "2"
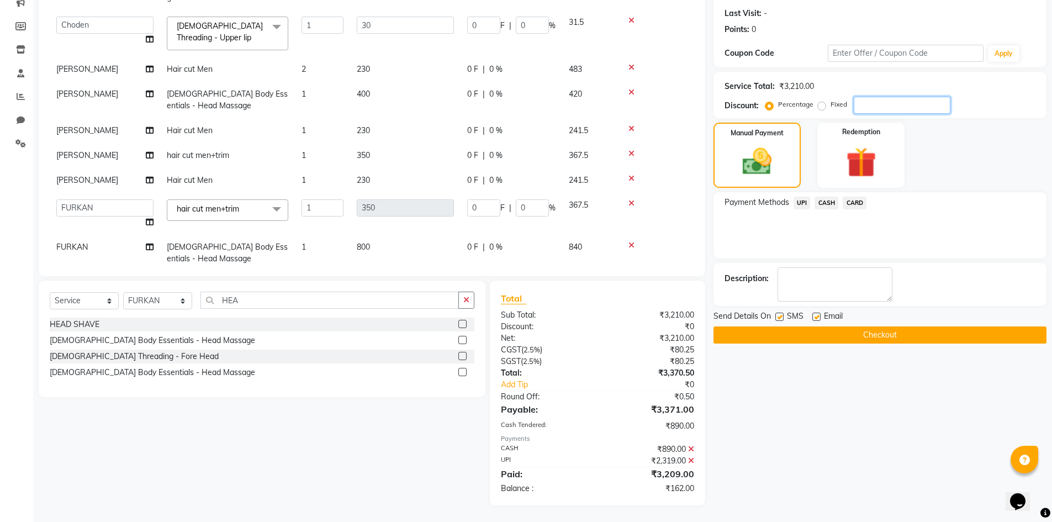
type input "0.6"
type input "2"
type input "7"
type input "2"
type input "2.8"
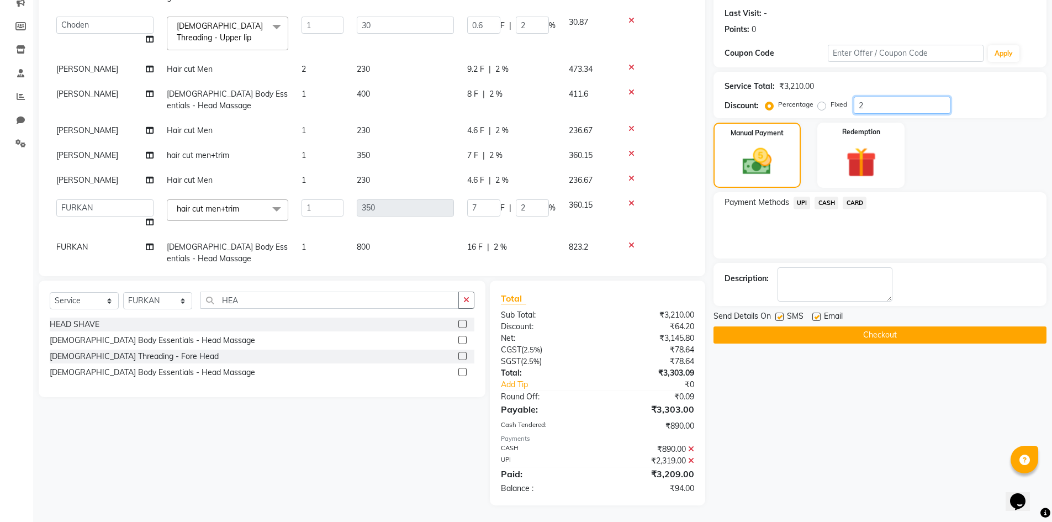
type input "0.84"
type input "2.8"
type input "9.8"
type input "2.8"
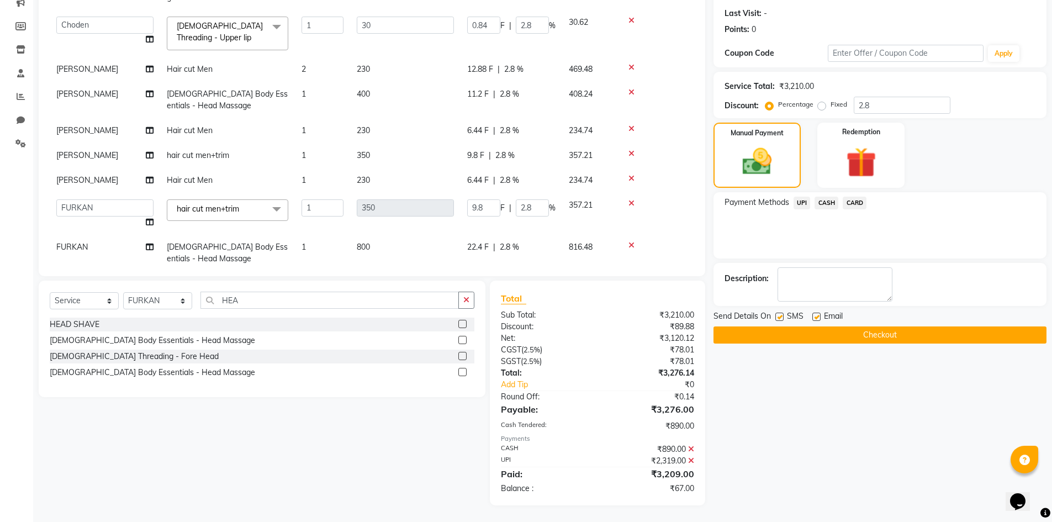
click at [920, 146] on div "Manual Payment Redemption" at bounding box center [880, 155] width 350 height 65
click at [693, 461] on icon at bounding box center [691, 461] width 6 height 8
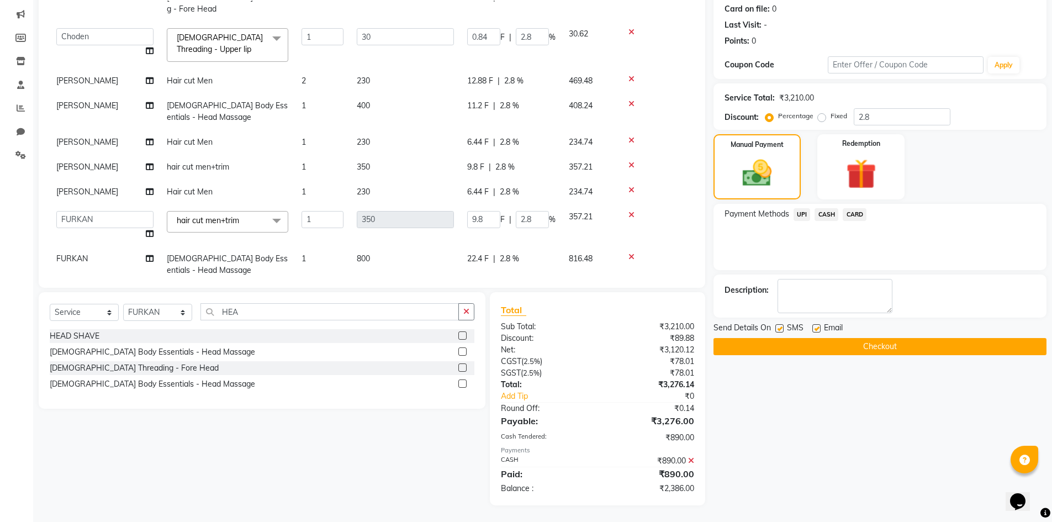
click at [691, 460] on icon at bounding box center [691, 461] width 6 height 8
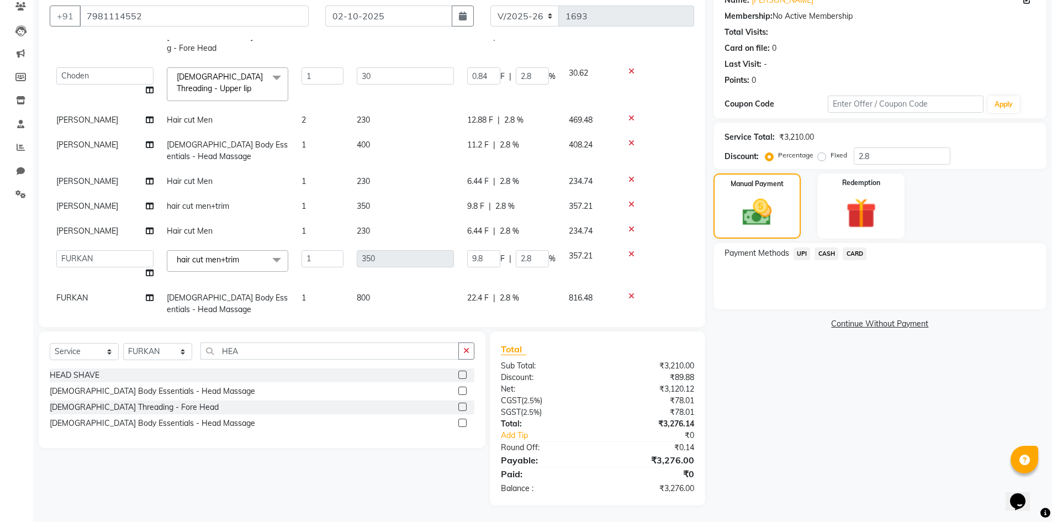
click at [533, 286] on td "22.4 F | 2.8 %" at bounding box center [512, 304] width 102 height 36
select select "86821"
click at [572, 293] on td "816.48" at bounding box center [589, 315] width 55 height 59
click at [889, 159] on input "2.8" at bounding box center [902, 155] width 97 height 17
type input "2"
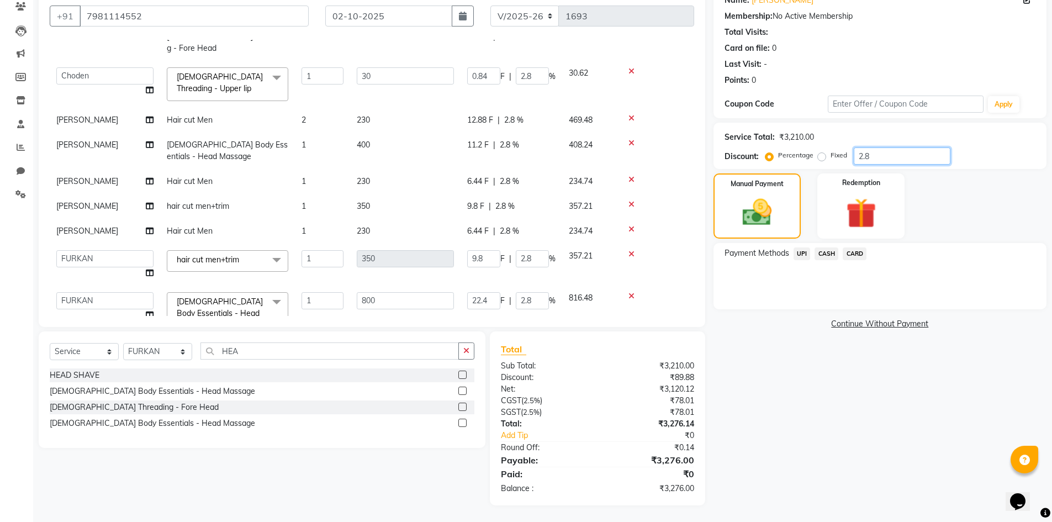
type input "0.6"
type input "2"
type input "7"
type input "2"
type input "16"
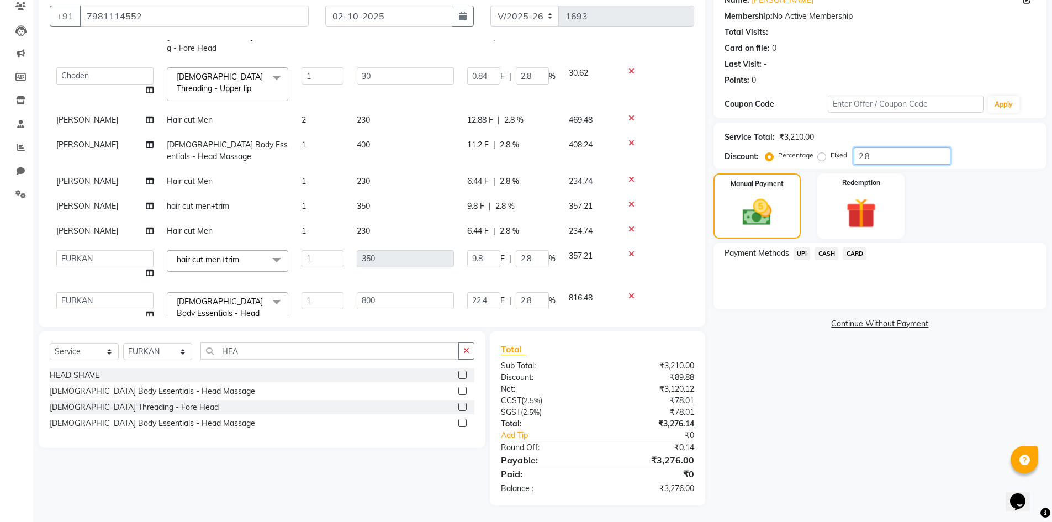
type input "2"
type input "0"
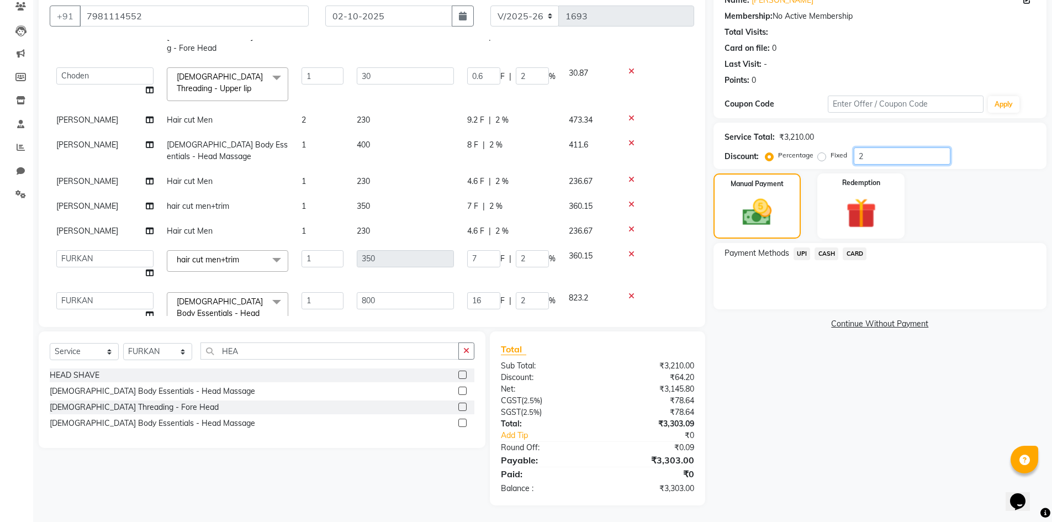
type input "0"
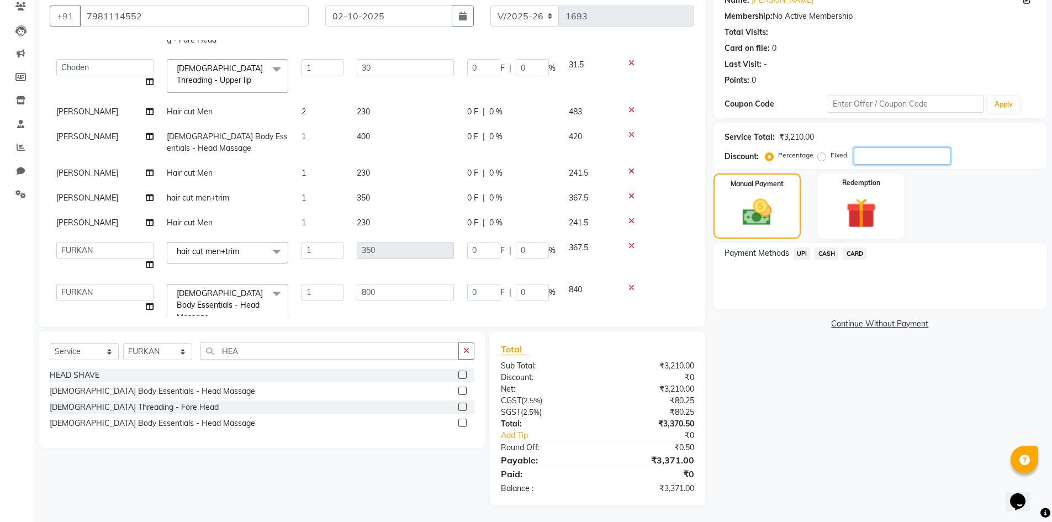
scroll to position [133, 0]
click at [113, 282] on select "Admin [PERSON_NAME] [PERSON_NAME] Gulfam [PERSON_NAME] [PERSON_NAME] [PERSON_NA…" at bounding box center [104, 290] width 97 height 17
select select "84897"
click at [422, 293] on td "800" at bounding box center [405, 304] width 110 height 59
click at [858, 160] on input "number" at bounding box center [902, 155] width 97 height 17
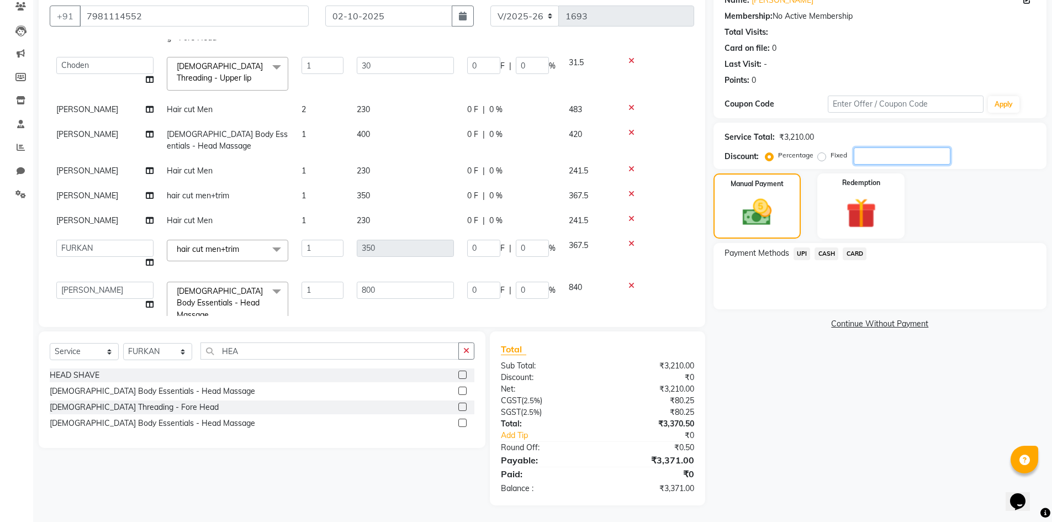
type input "1"
type input "0.3"
type input "1"
type input "3.5"
type input "1"
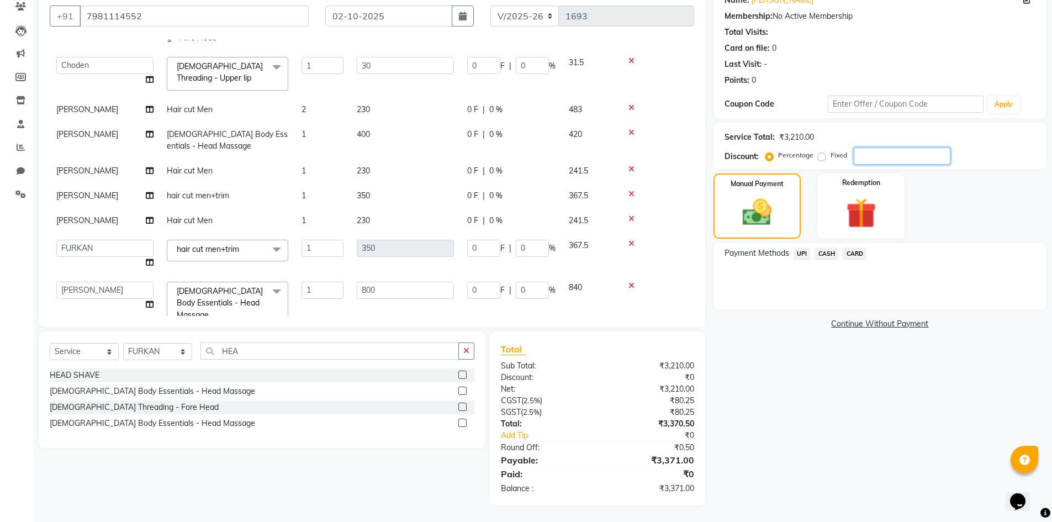
type input "8"
type input "1"
type input "1.8"
type input "0.54"
type input "1.8"
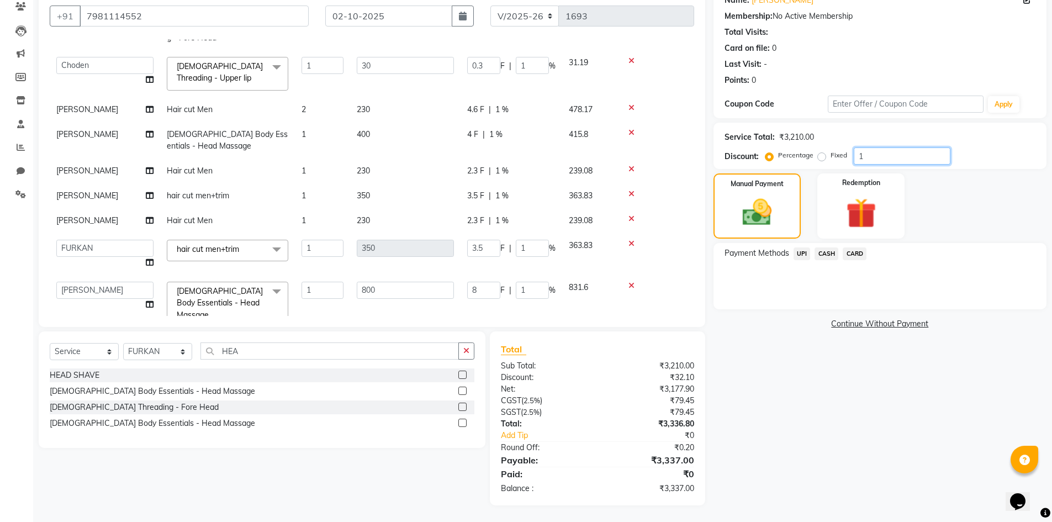
type input "6.3"
type input "1.8"
type input "14.4"
type input "1.8"
type input "1"
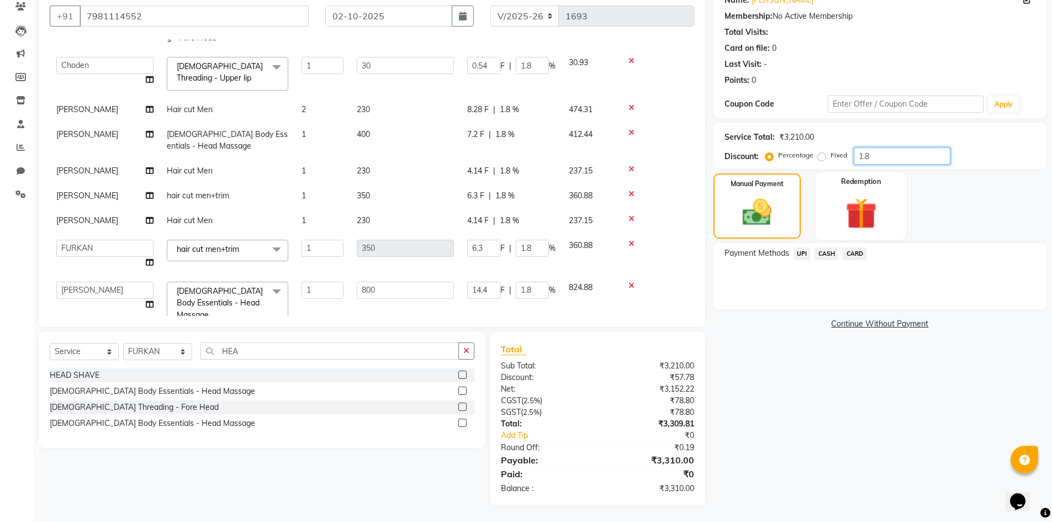
type input "0.3"
type input "1"
type input "3.5"
type input "1"
type input "8"
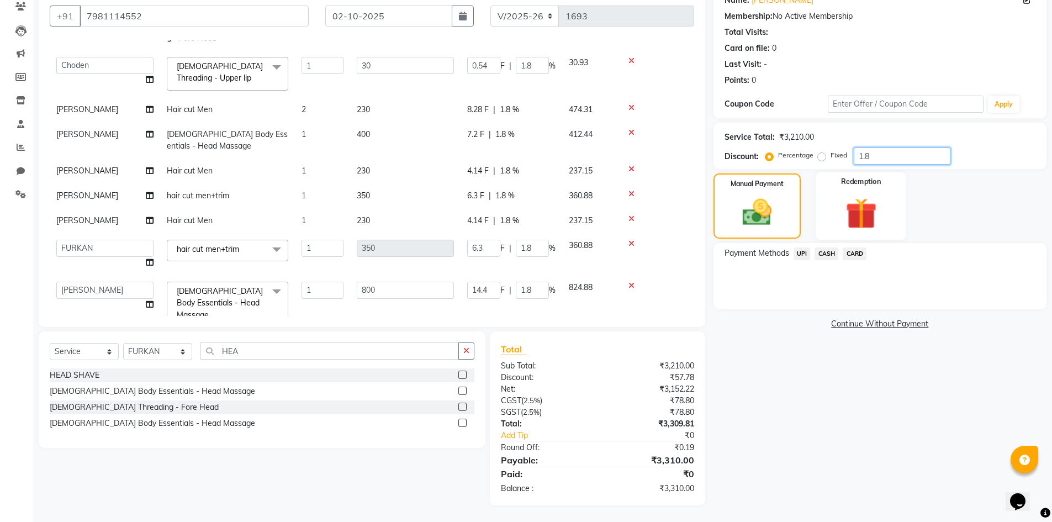
type input "1"
type input "0"
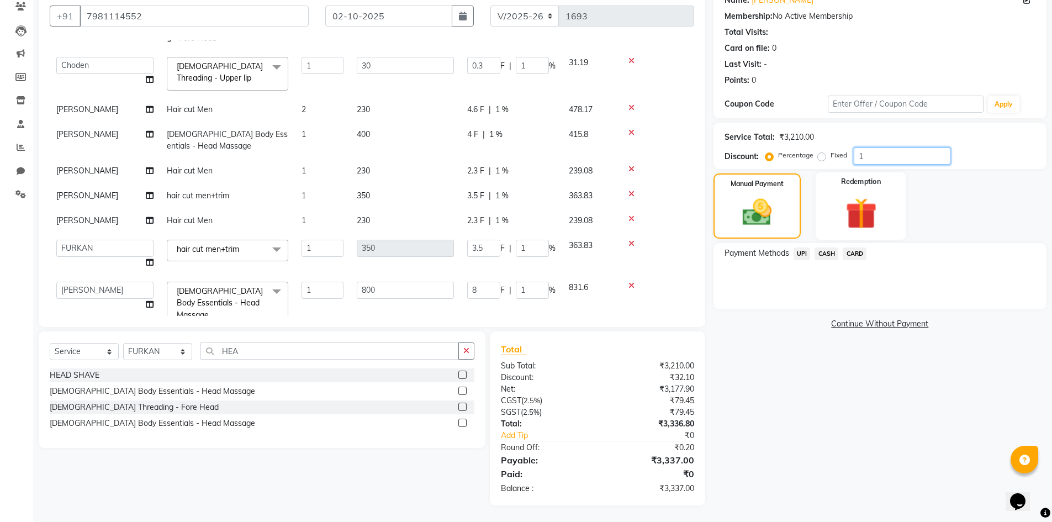
type input "0"
type input "09"
type input "2.7"
type input "9"
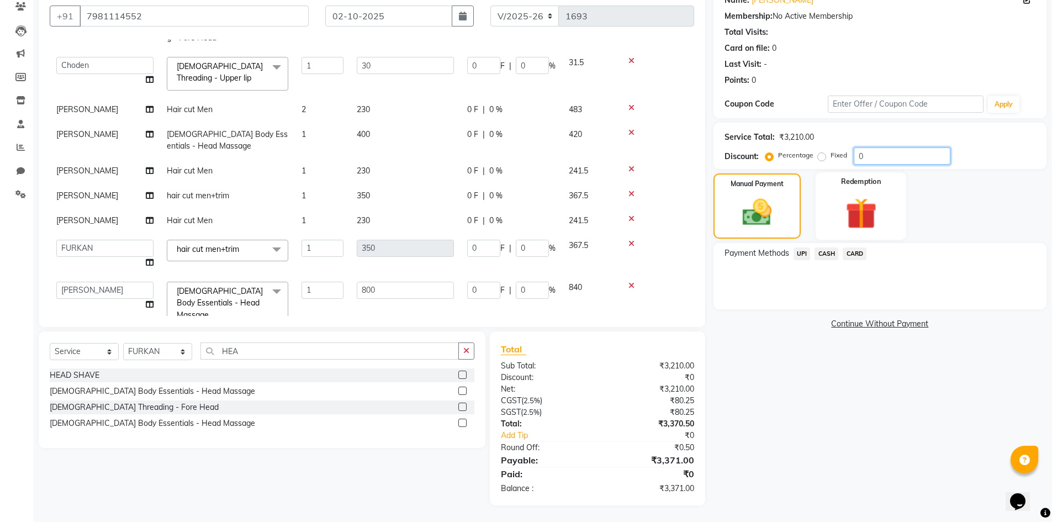
type input "31.5"
type input "9"
type input "72"
type input "9"
type input "0"
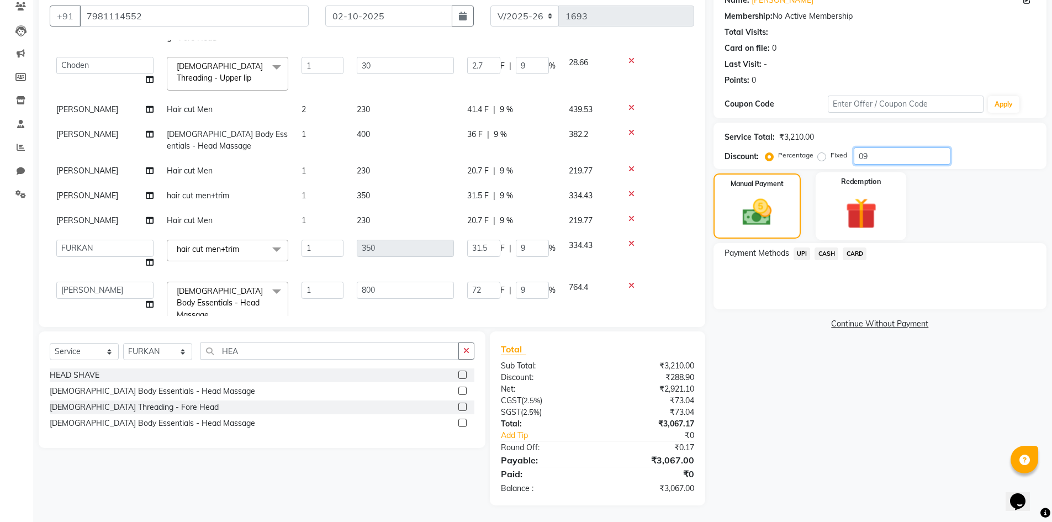
type input "0"
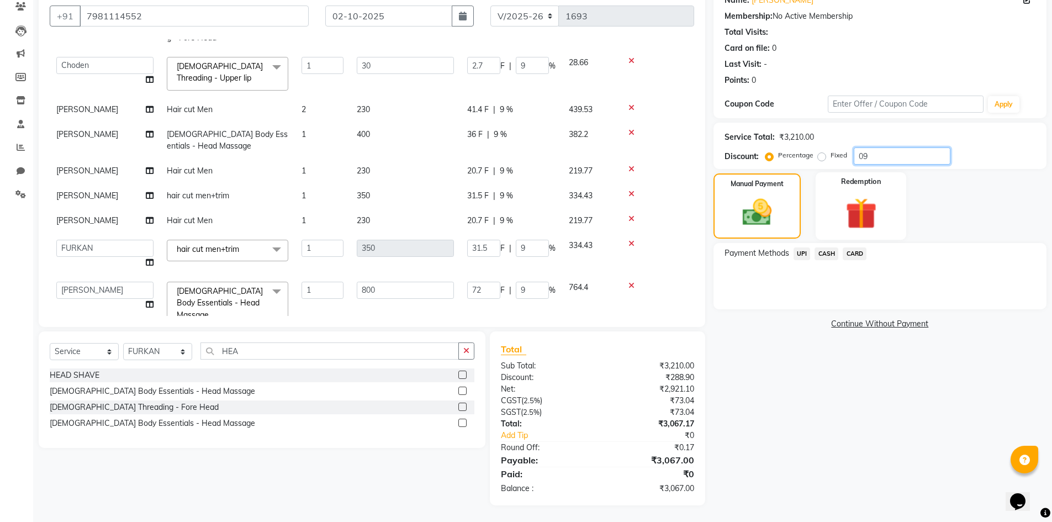
type input "0"
type input "0.1"
type input "0.03"
type input "0.1"
type input "0.35"
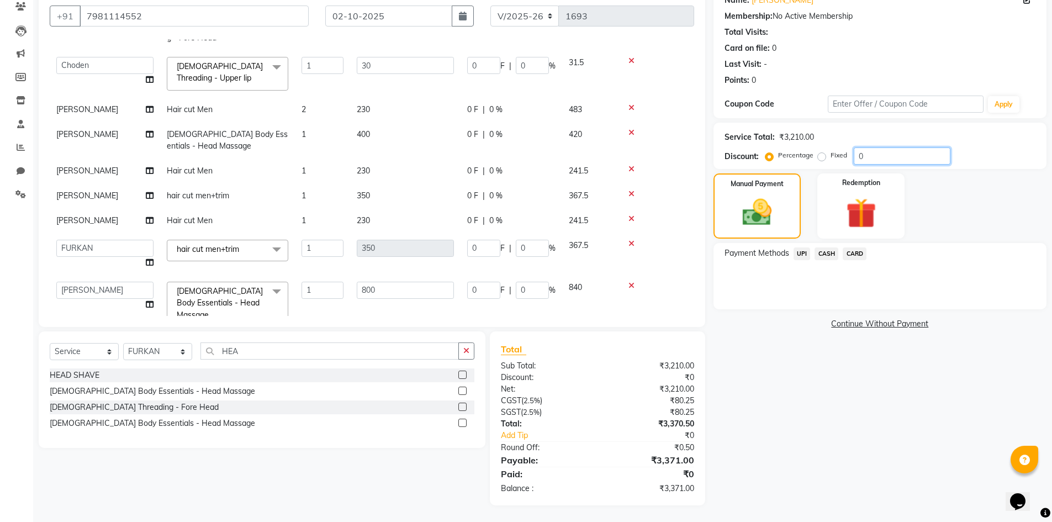
type input "0.1"
type input "0.8"
type input "0.1"
type input "0"
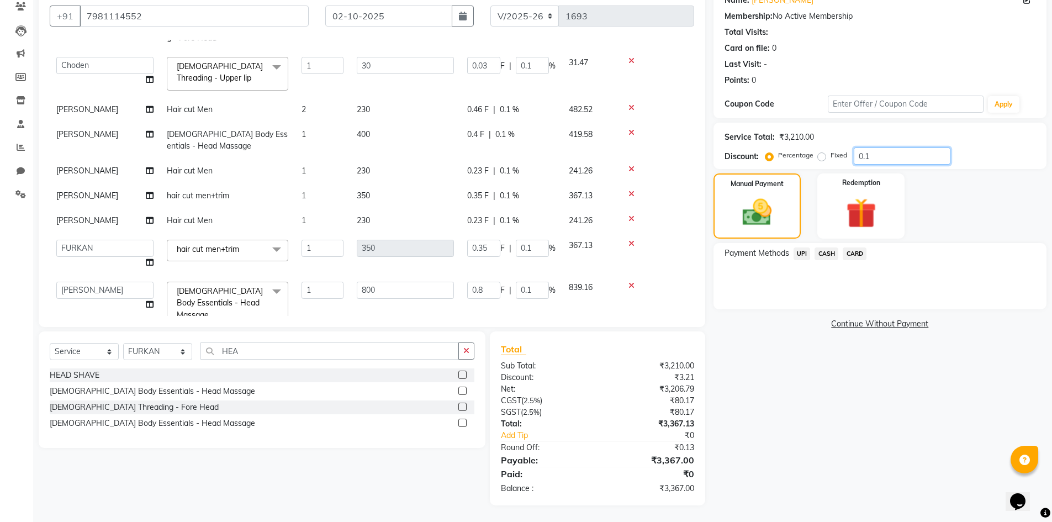
type input "0"
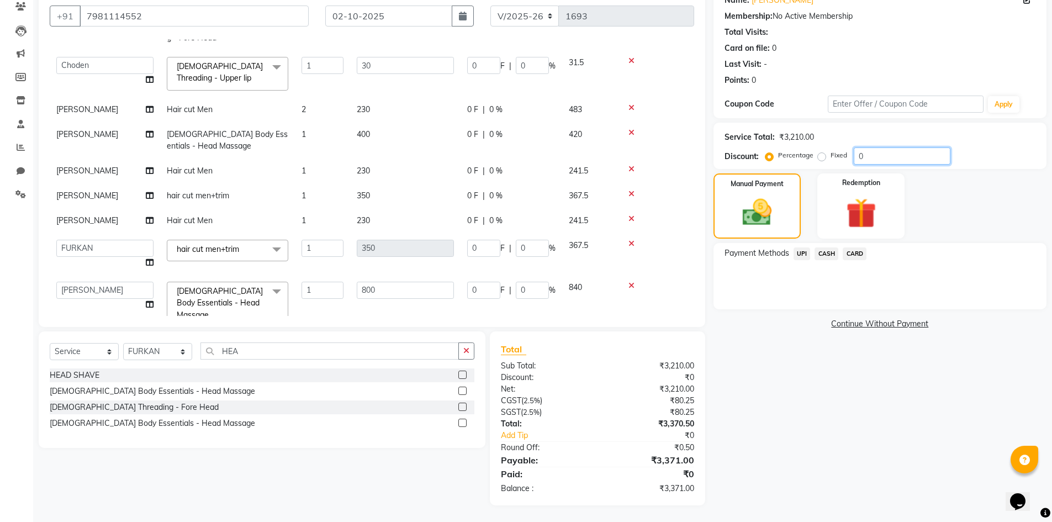
type input "0.5"
type input "0.15"
type input "0.5"
type input "1.75"
type input "0.5"
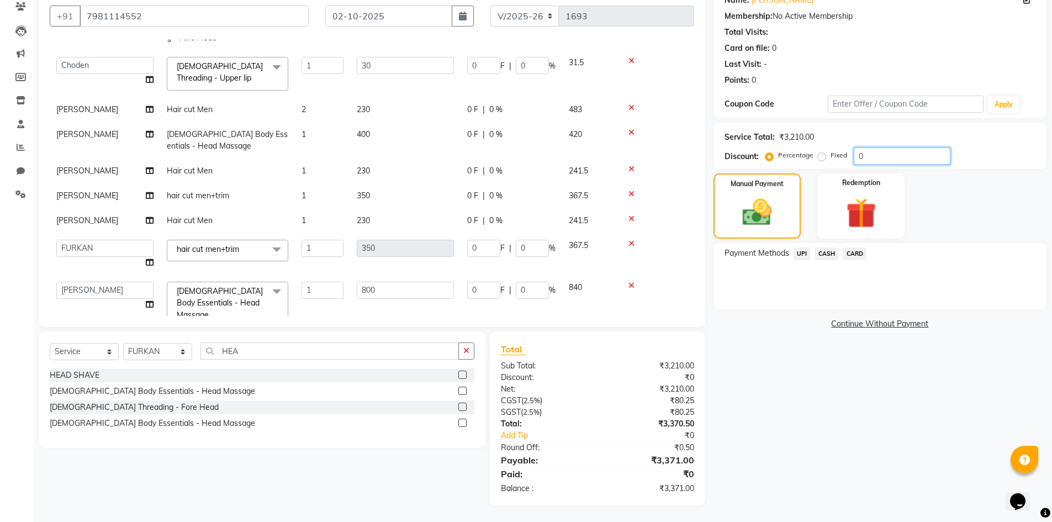
type input "4"
type input "0.5"
type input "0"
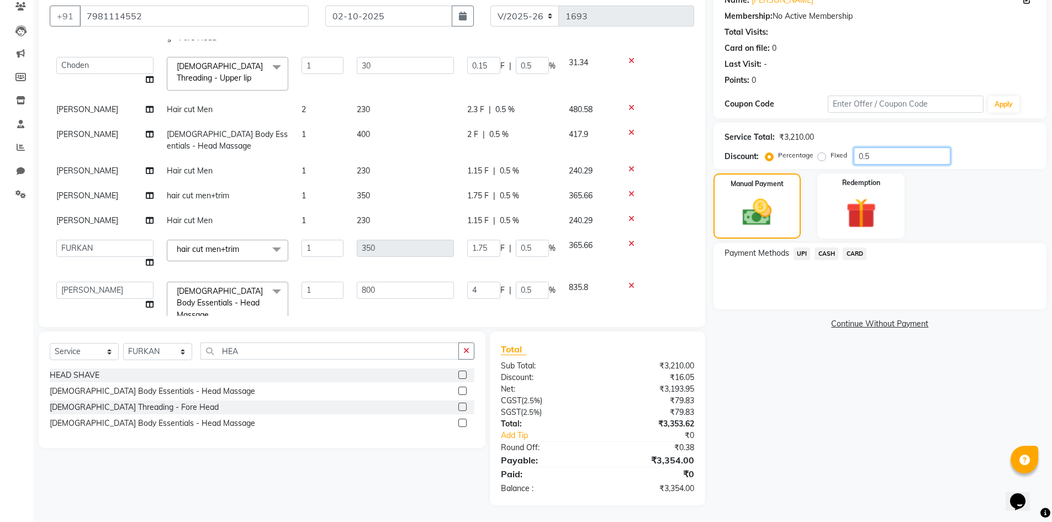
type input "0"
type input "0.6"
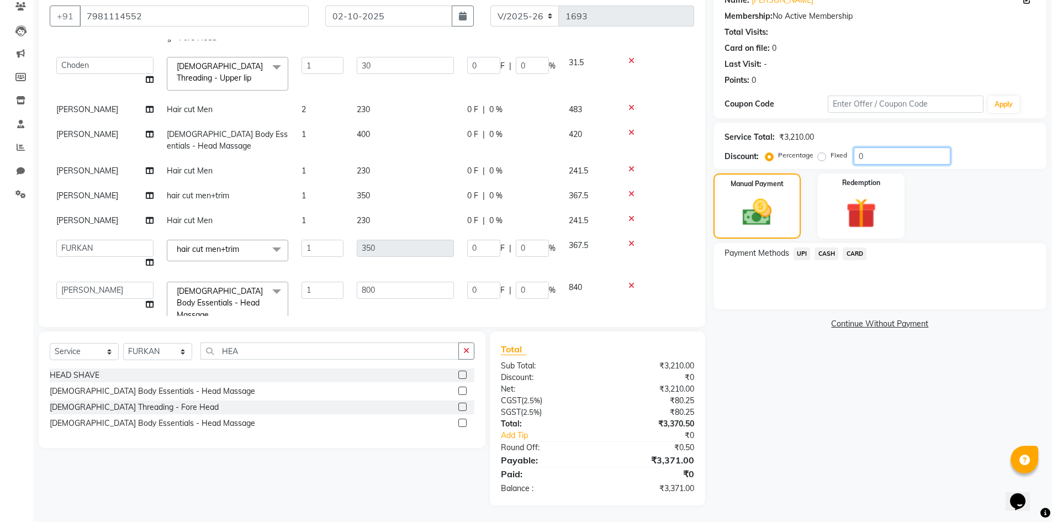
type input "0.18"
type input "0.6"
type input "2.1"
type input "0.6"
type input "4.8"
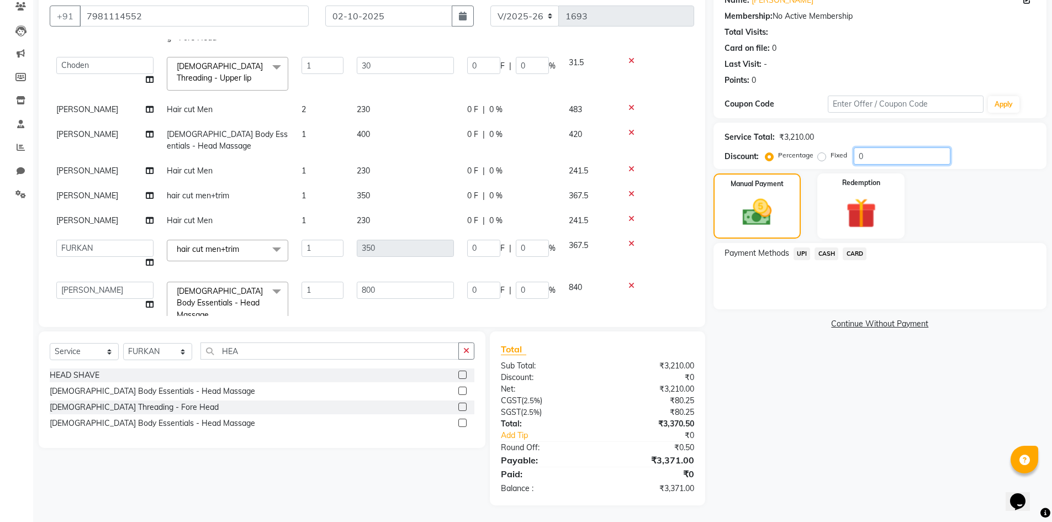
type input "0.6"
type input "0"
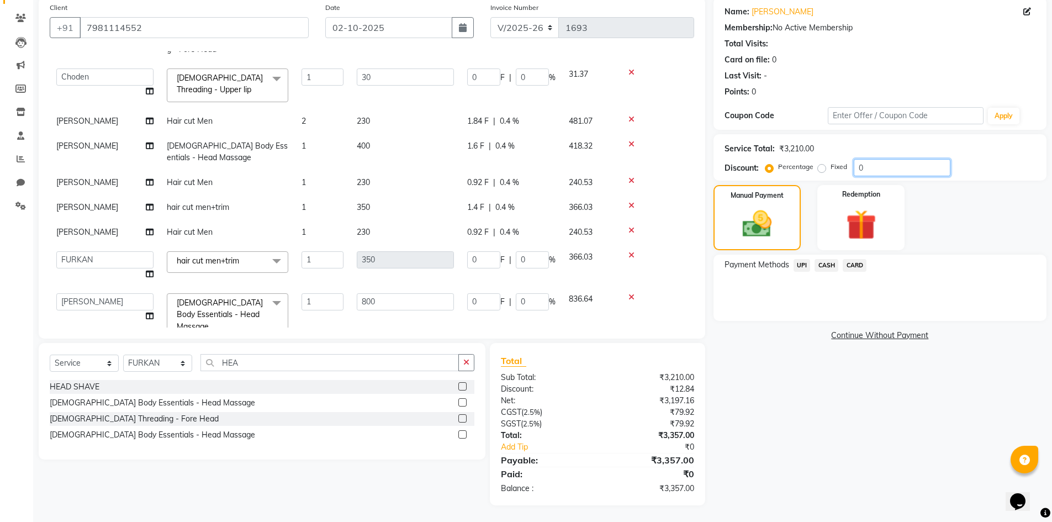
scroll to position [97, 0]
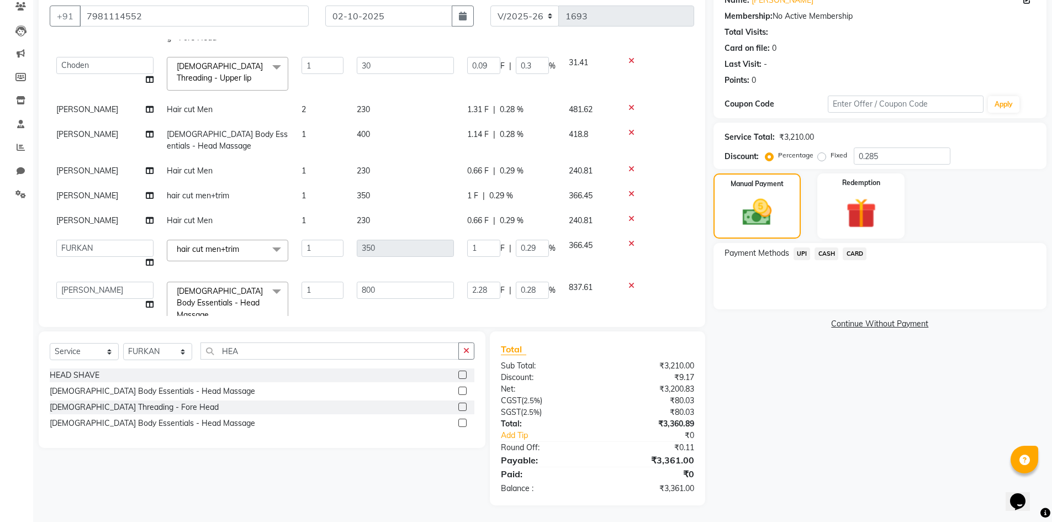
click at [925, 197] on div "Manual Payment Redemption" at bounding box center [880, 205] width 350 height 65
click at [886, 157] on input "0.285" at bounding box center [902, 155] width 97 height 17
click at [862, 156] on input "0" at bounding box center [902, 155] width 97 height 17
click at [880, 155] on input "1" at bounding box center [902, 155] width 97 height 17
click at [935, 183] on div "Manual Payment Redemption" at bounding box center [880, 205] width 350 height 65
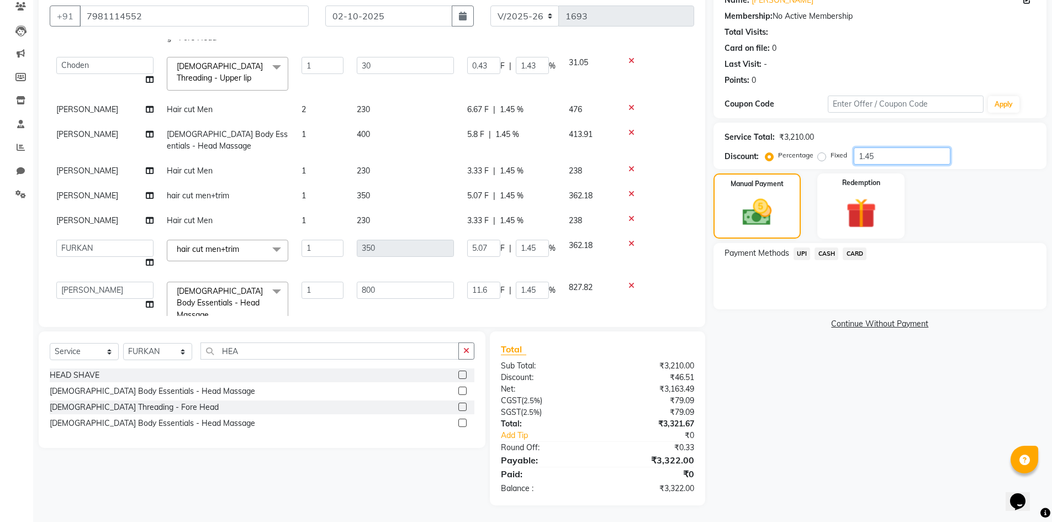
click at [881, 157] on input "1.45" at bounding box center [902, 155] width 97 height 17
click at [911, 195] on div "Manual Payment Redemption" at bounding box center [880, 205] width 350 height 65
click at [883, 158] on input "1.60" at bounding box center [902, 155] width 97 height 17
click at [821, 254] on span "CASH" at bounding box center [827, 253] width 24 height 13
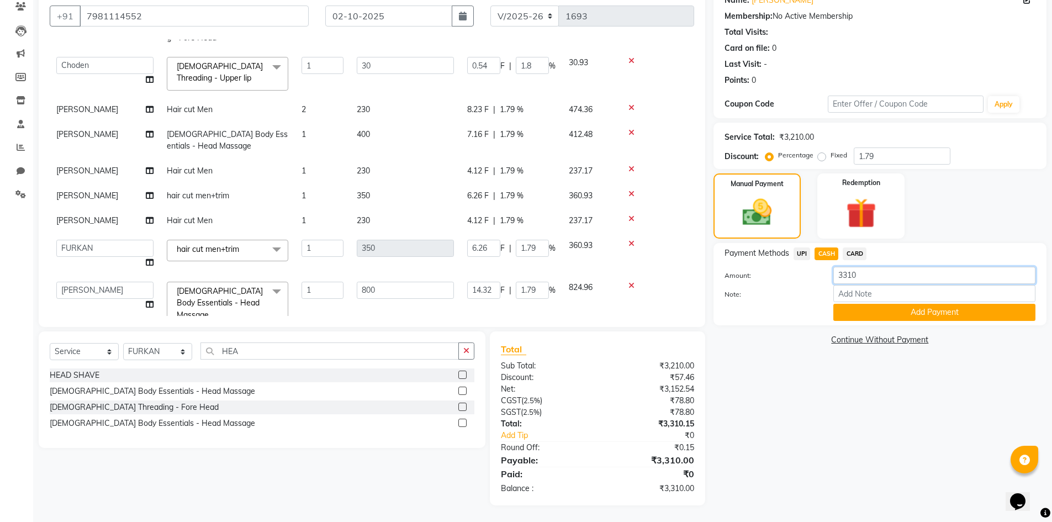
click at [883, 271] on input "3310" at bounding box center [935, 275] width 202 height 17
click at [888, 313] on button "Add Payment" at bounding box center [935, 312] width 202 height 17
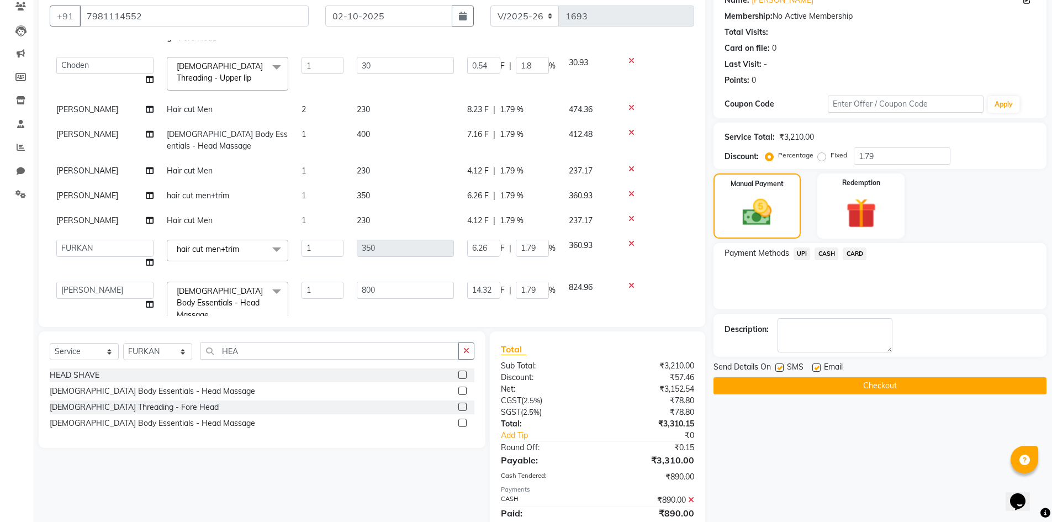
click at [800, 252] on span "UPI" at bounding box center [802, 253] width 17 height 13
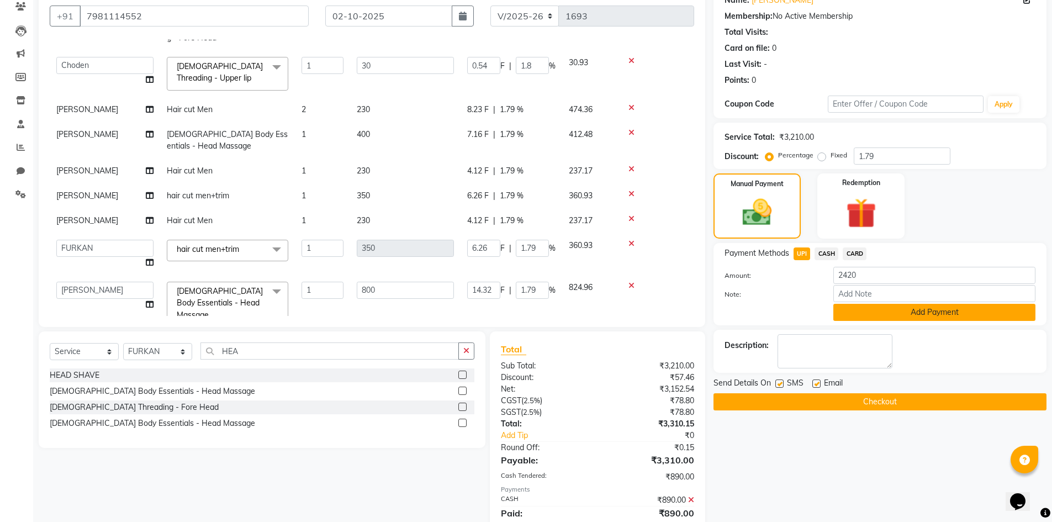
click at [897, 307] on button "Add Payment" at bounding box center [935, 312] width 202 height 17
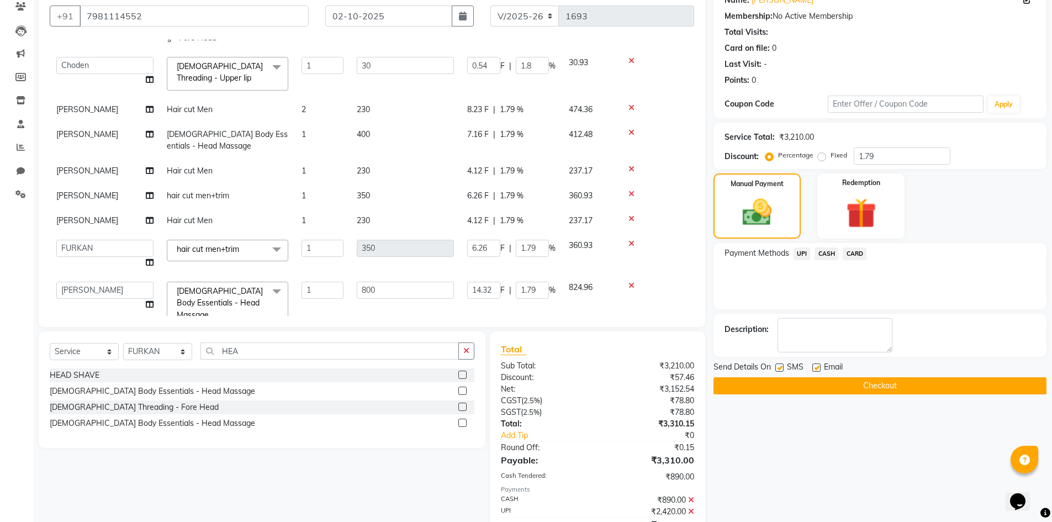
click at [874, 383] on button "Checkout" at bounding box center [880, 385] width 333 height 17
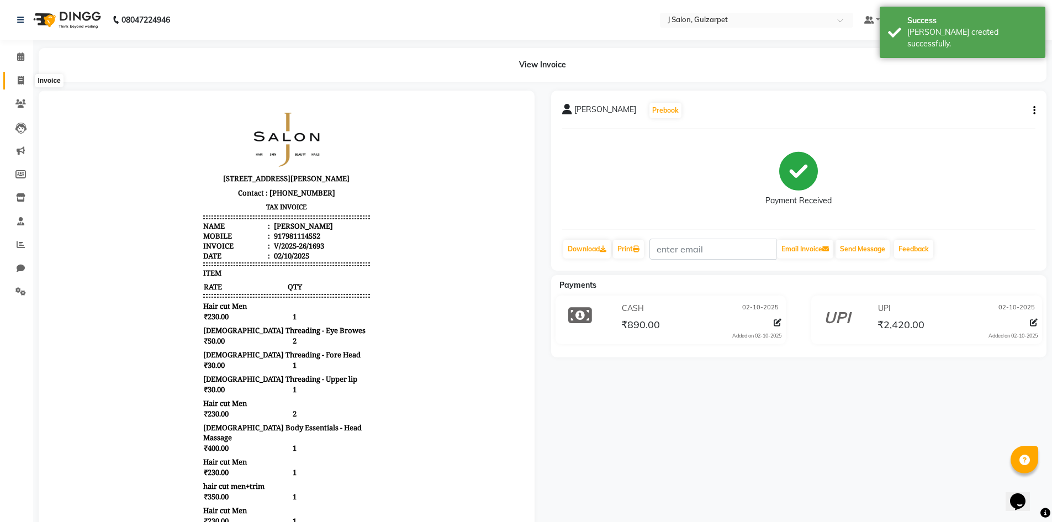
click at [24, 79] on span at bounding box center [20, 81] width 19 height 13
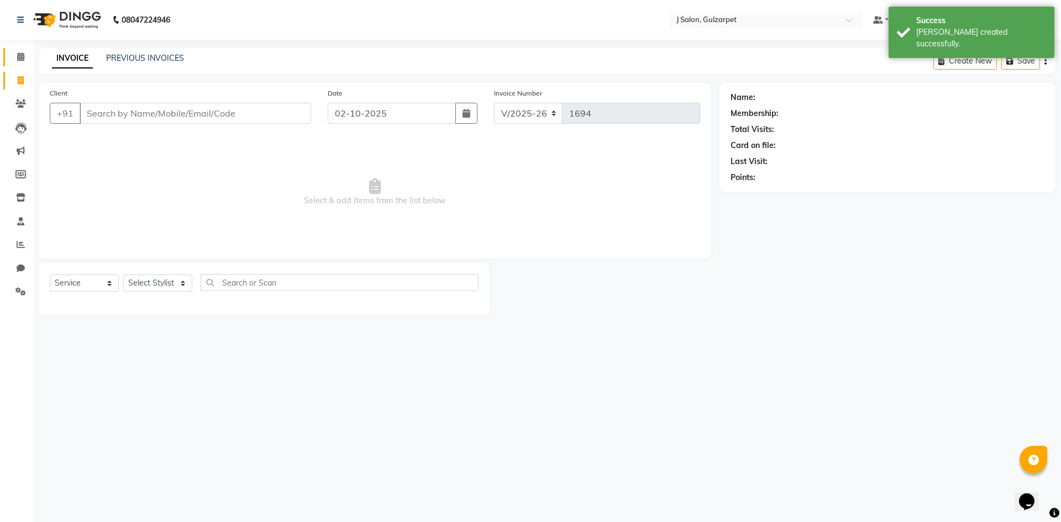
click at [29, 57] on span at bounding box center [20, 57] width 19 height 13
